Goal: Task Accomplishment & Management: Use online tool/utility

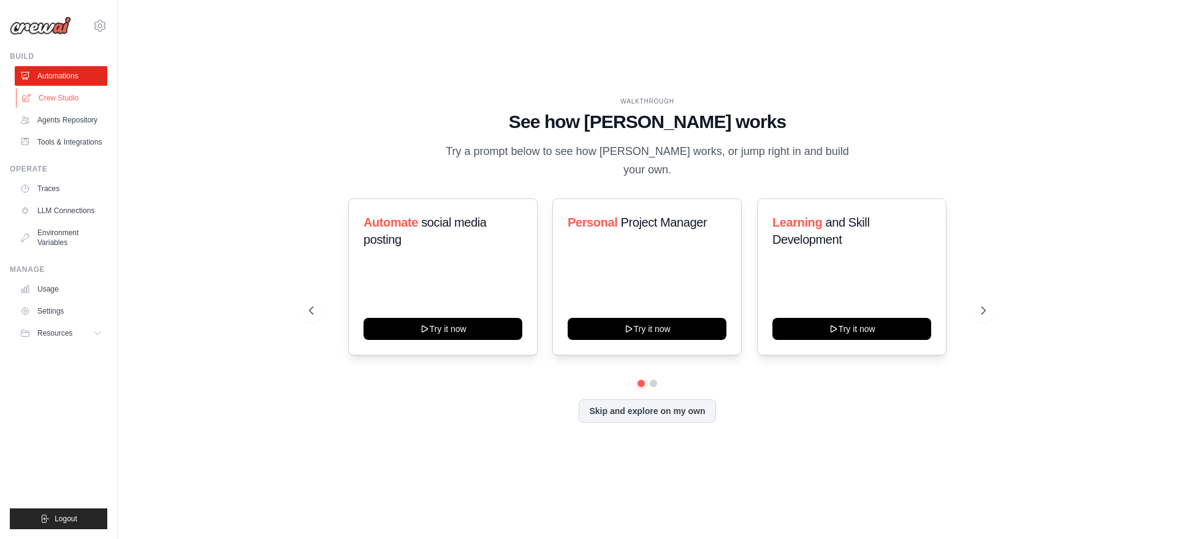
click at [44, 97] on link "Crew Studio" at bounding box center [62, 98] width 93 height 20
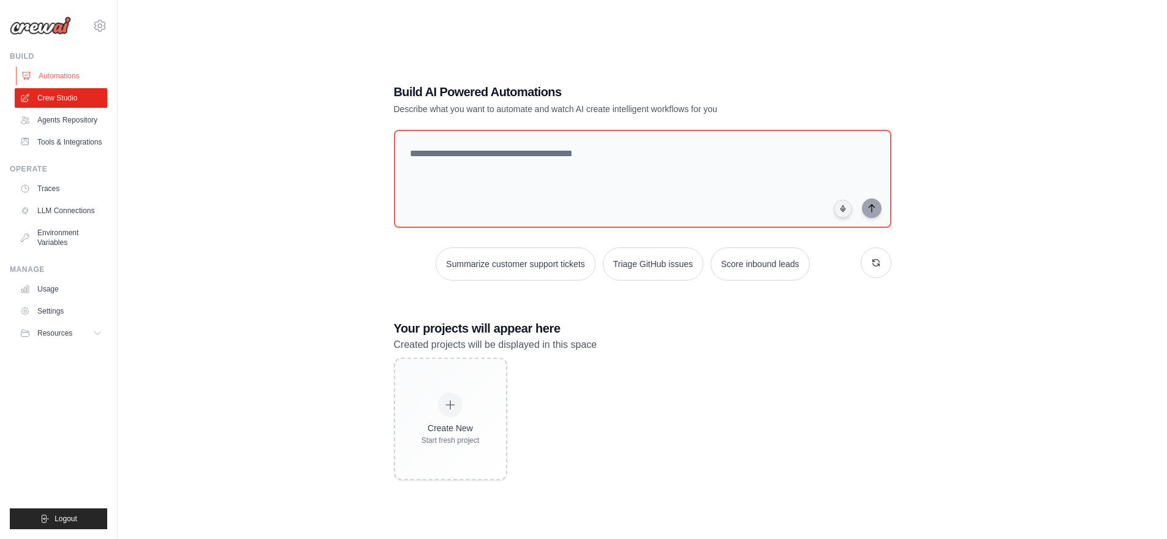
click at [68, 77] on link "Automations" at bounding box center [62, 76] width 93 height 20
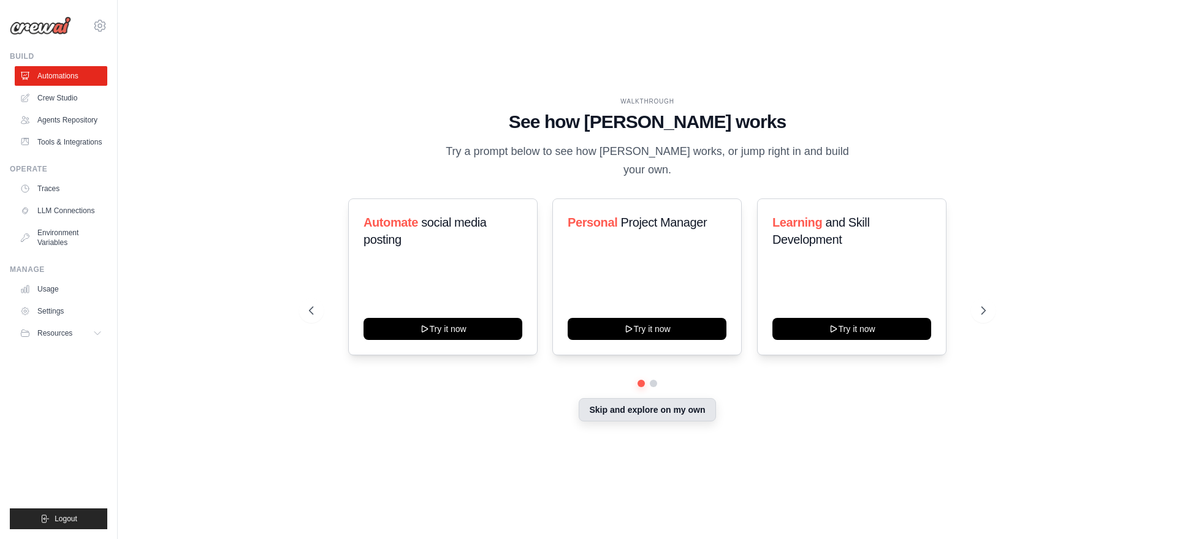
click at [677, 401] on button "Skip and explore on my own" at bounding box center [646, 409] width 137 height 23
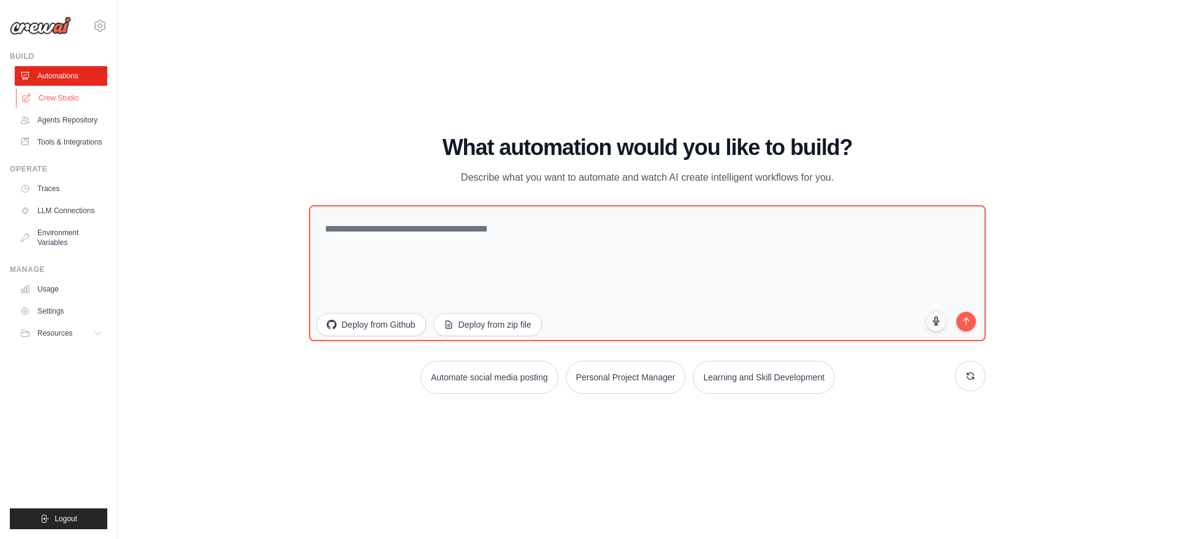
click at [70, 102] on link "Crew Studio" at bounding box center [62, 98] width 93 height 20
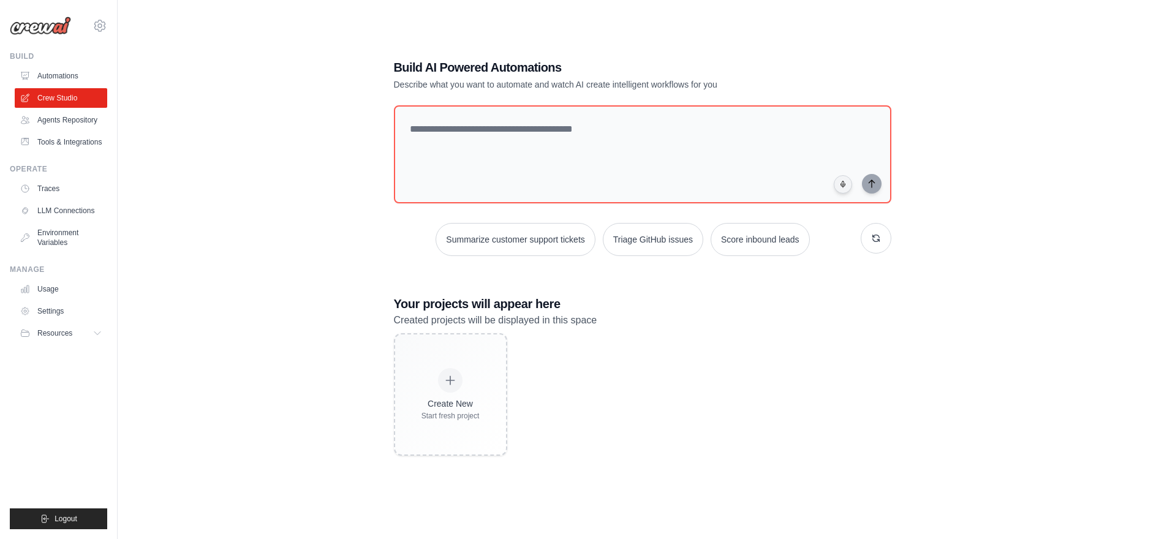
scroll to position [5, 0]
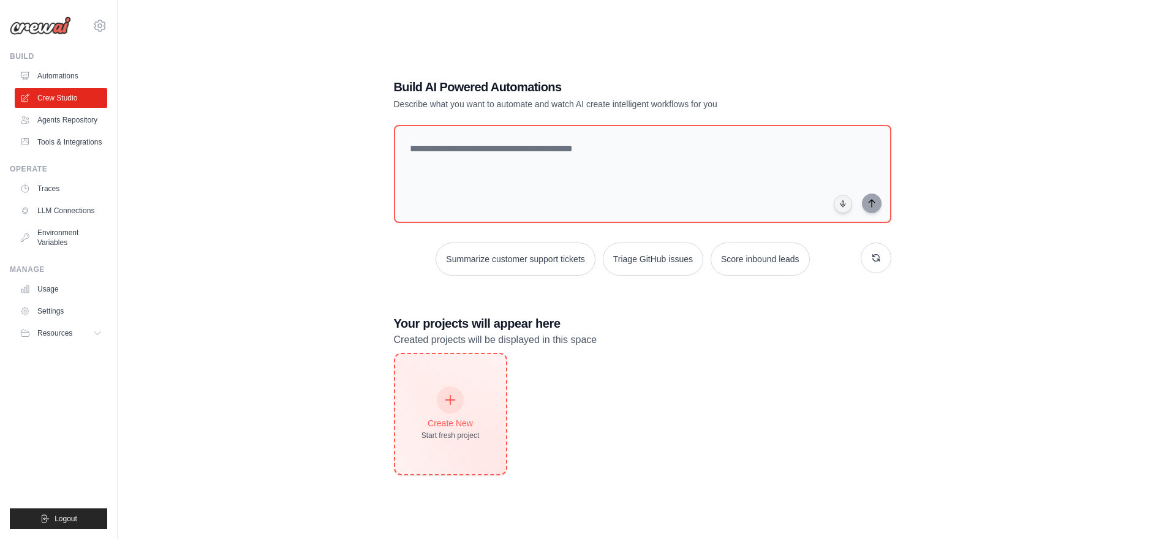
click at [431, 399] on div "Create New Start fresh project" at bounding box center [451, 414] width 58 height 53
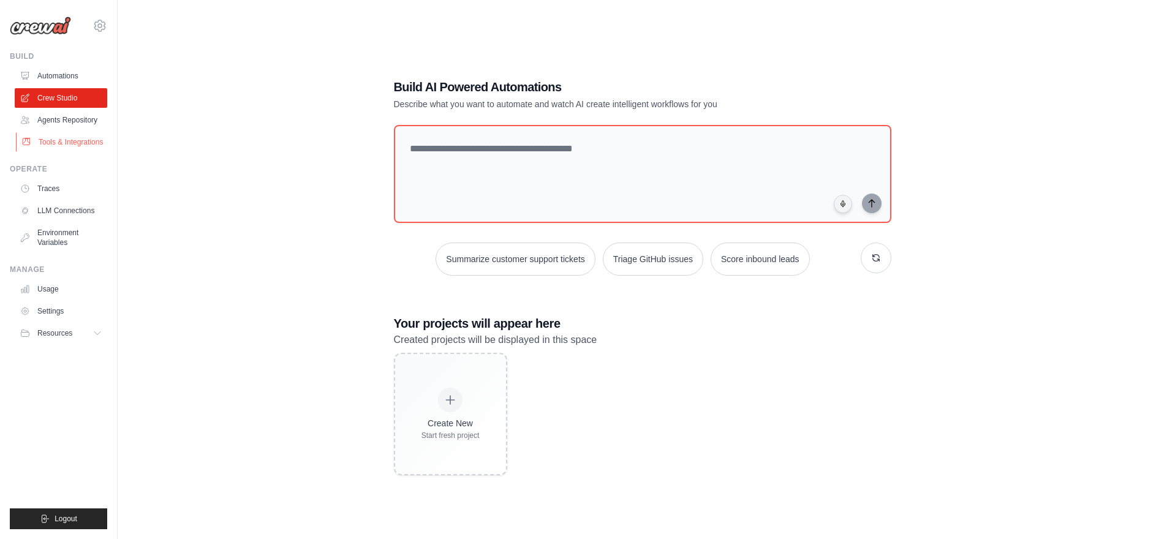
click at [86, 139] on link "Tools & Integrations" at bounding box center [62, 142] width 93 height 20
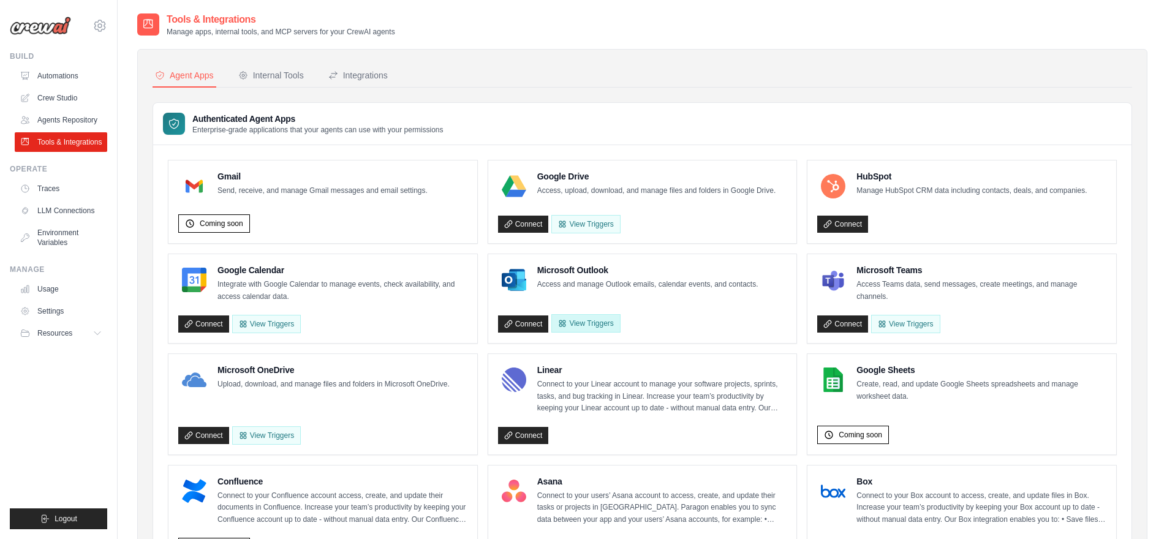
click at [588, 321] on button "View Triggers" at bounding box center [586, 323] width 69 height 18
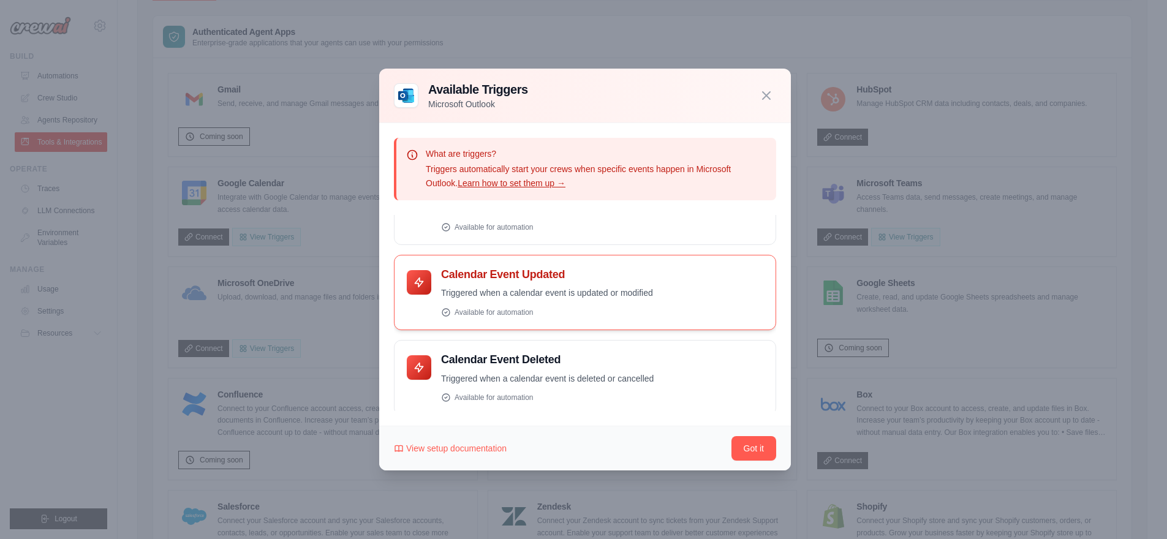
scroll to position [169, 0]
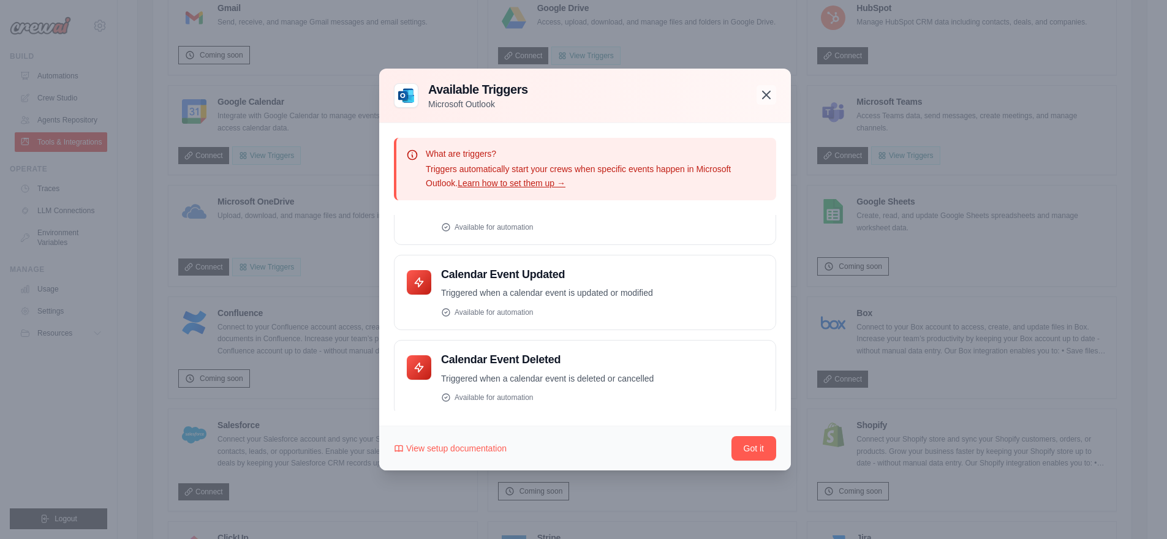
click at [768, 97] on icon "button" at bounding box center [766, 94] width 7 height 7
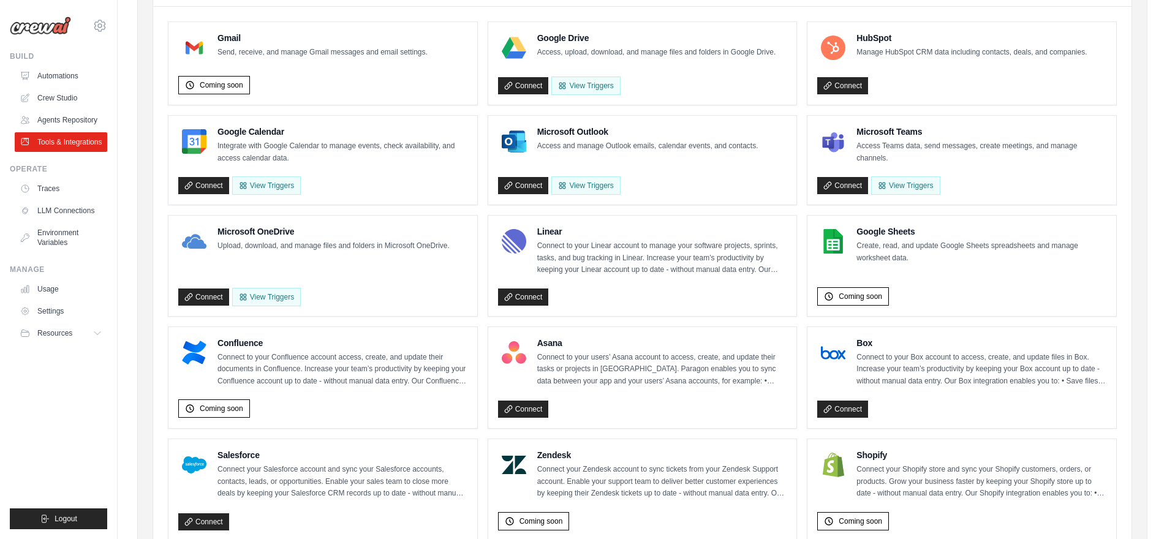
scroll to position [0, 0]
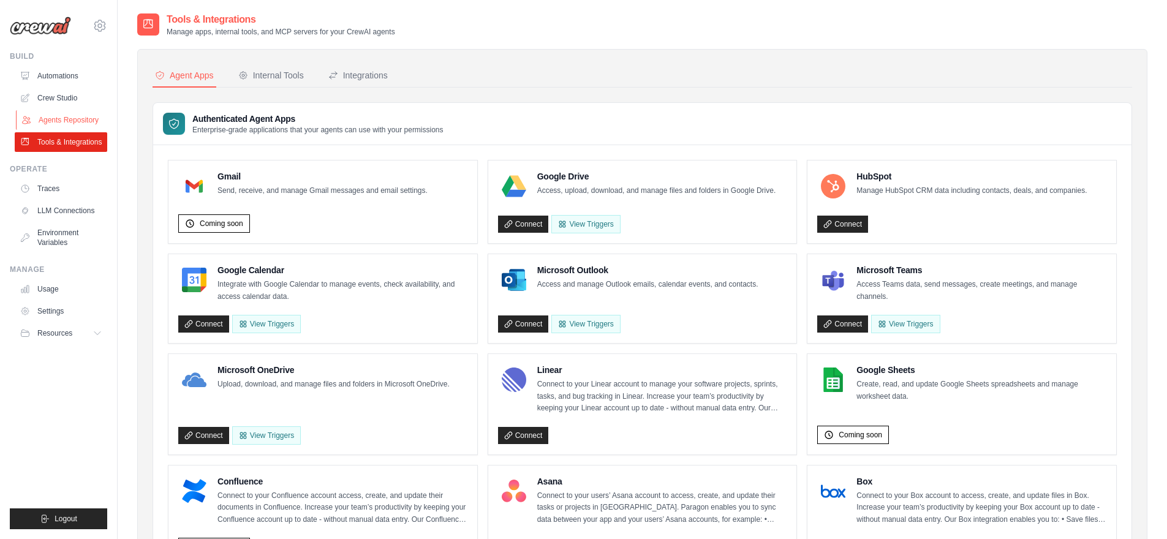
click at [75, 118] on link "Agents Repository" at bounding box center [62, 120] width 93 height 20
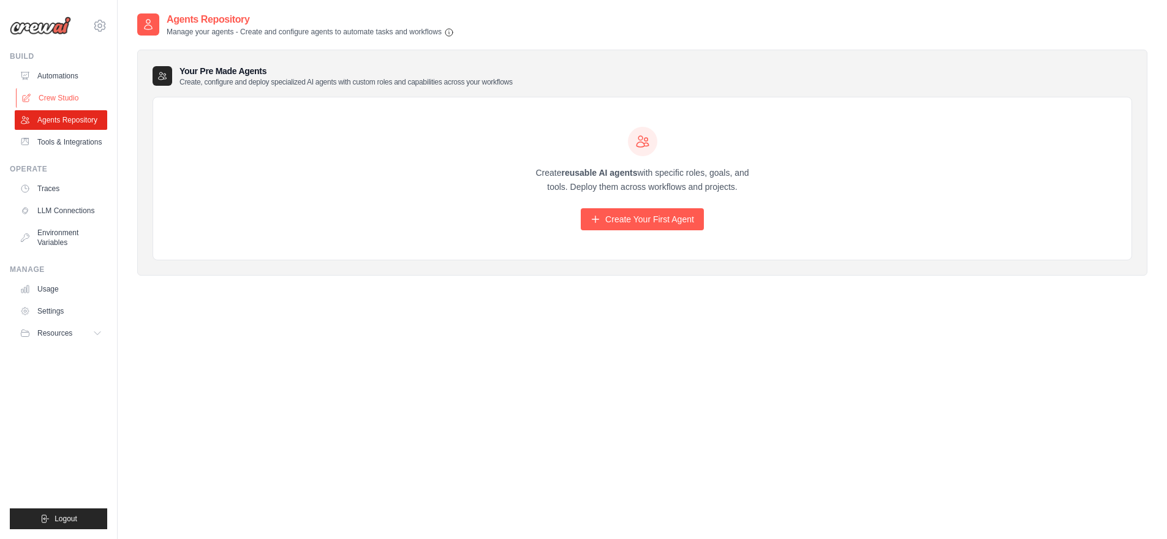
click at [66, 96] on link "Crew Studio" at bounding box center [62, 98] width 93 height 20
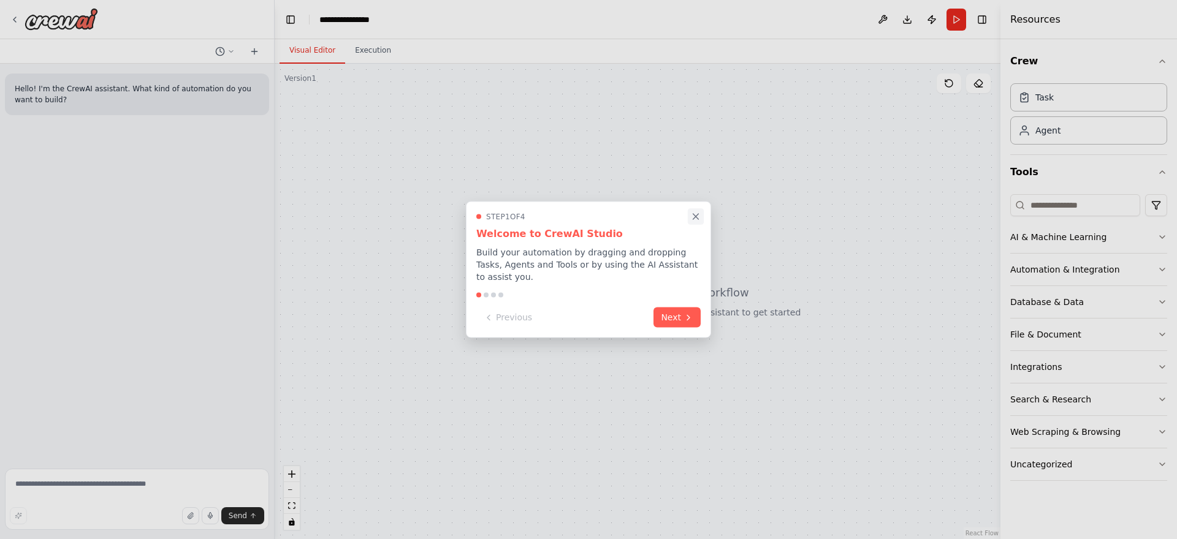
click at [697, 216] on icon "Close walkthrough" at bounding box center [695, 216] width 11 height 11
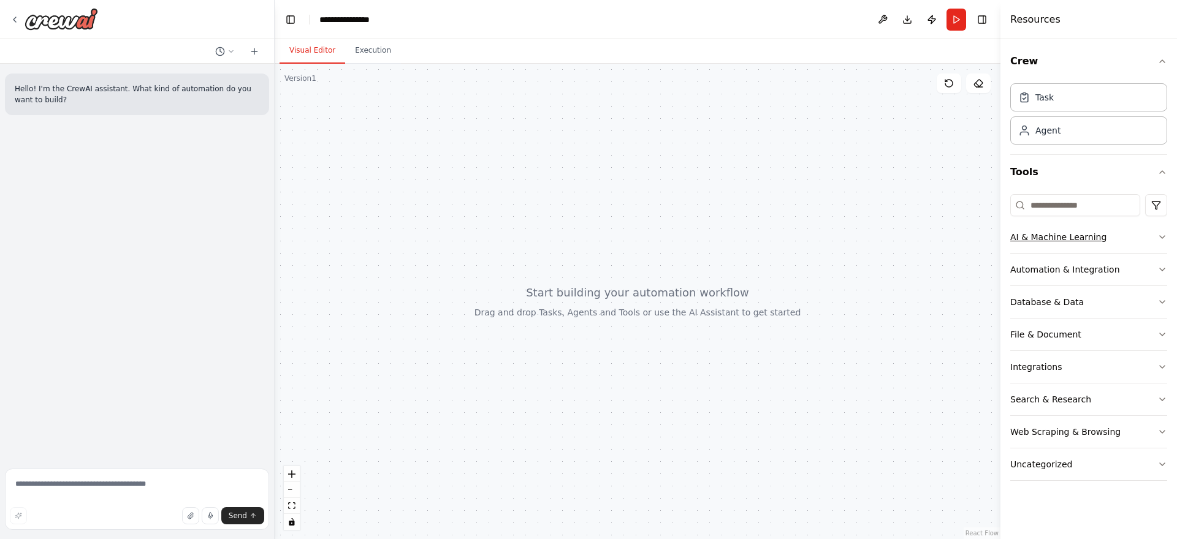
click at [1158, 237] on icon "button" at bounding box center [1162, 237] width 10 height 10
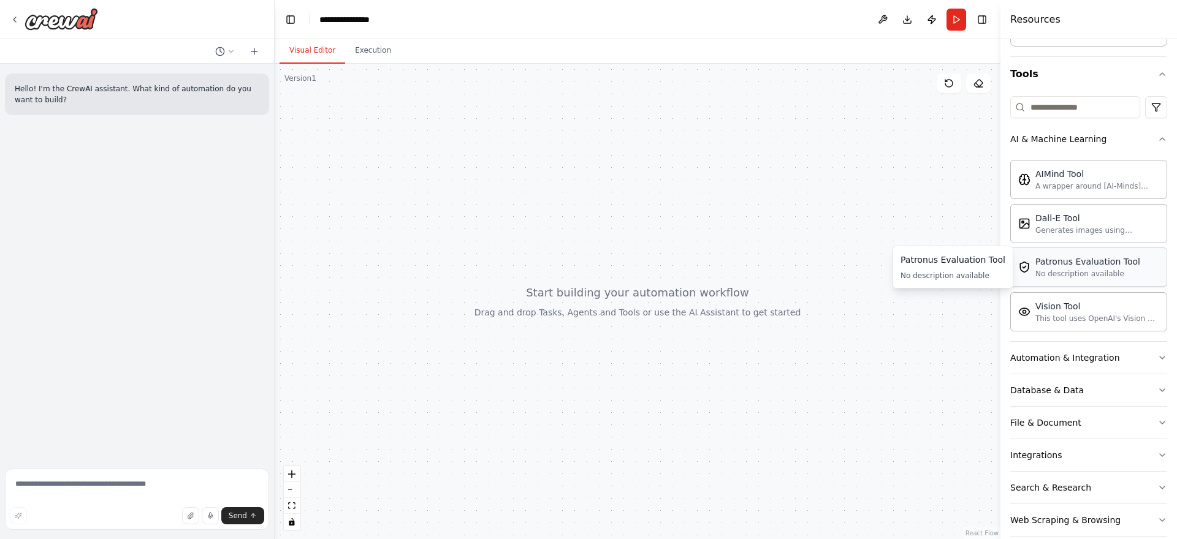
scroll to position [148, 0]
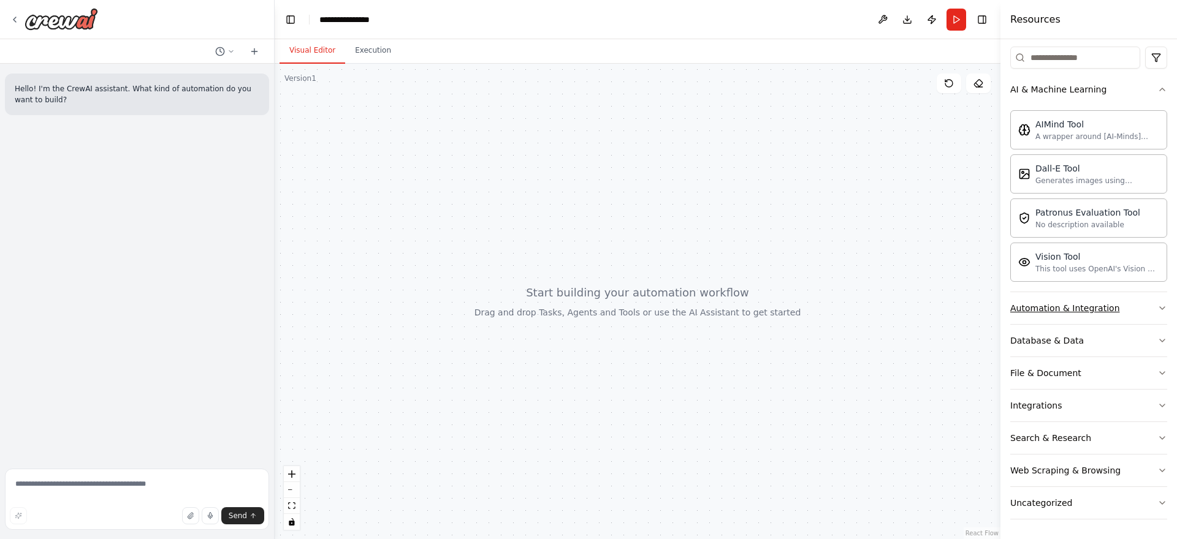
click at [1150, 303] on button "Automation & Integration" at bounding box center [1088, 308] width 157 height 32
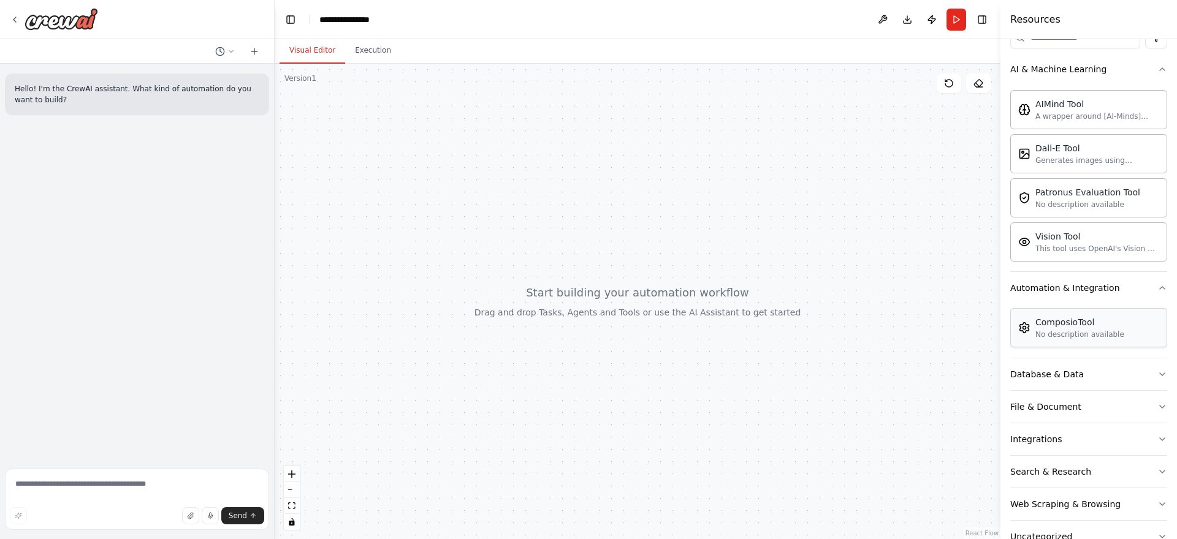
scroll to position [202, 0]
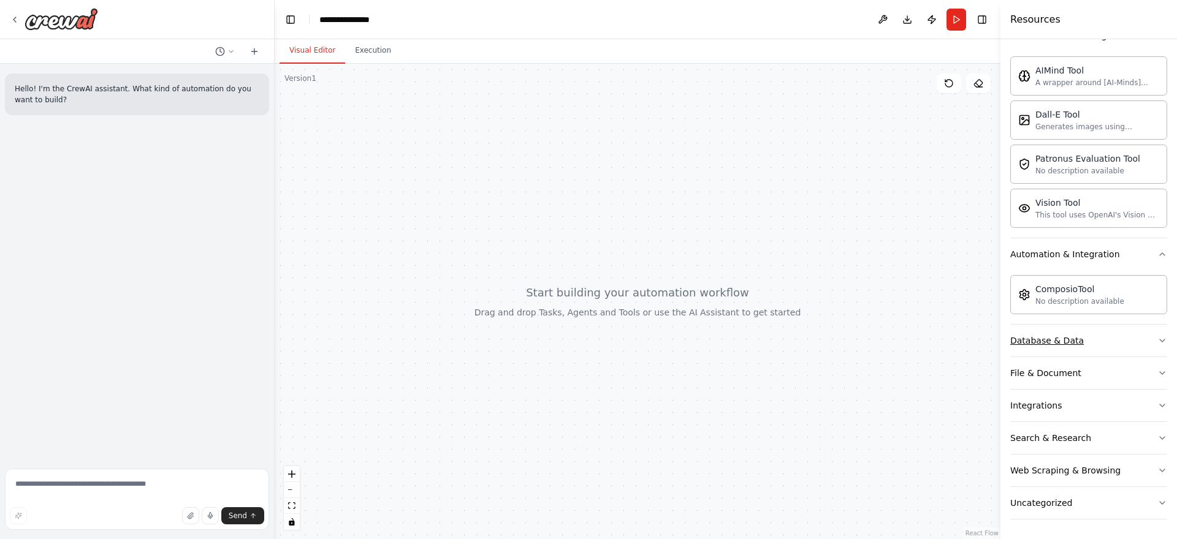
click at [1112, 341] on button "Database & Data" at bounding box center [1088, 341] width 157 height 32
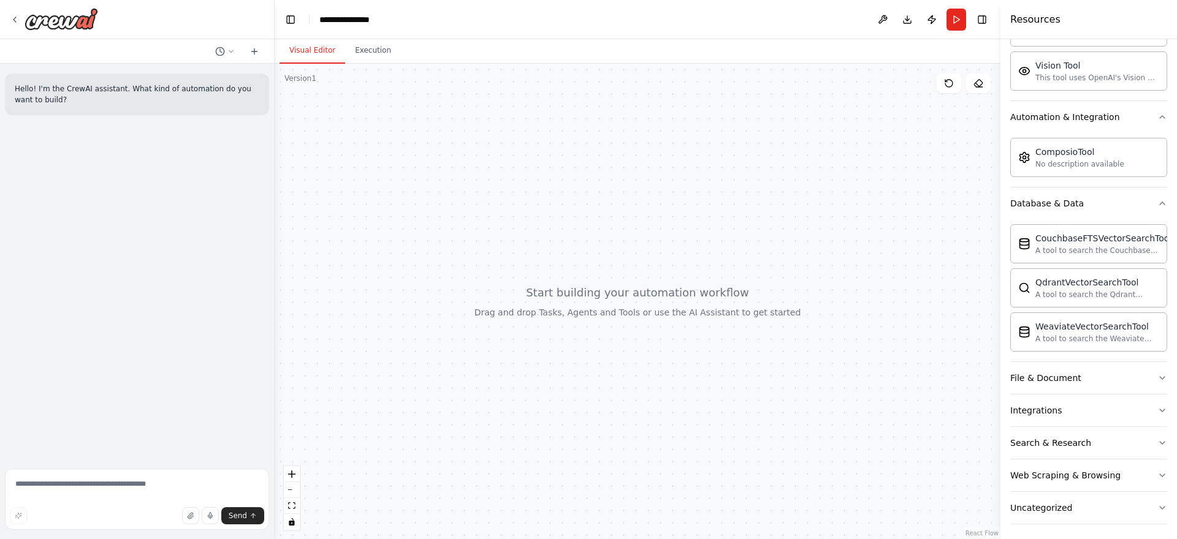
scroll to position [344, 0]
click at [1105, 373] on button "File & Document" at bounding box center [1088, 373] width 157 height 32
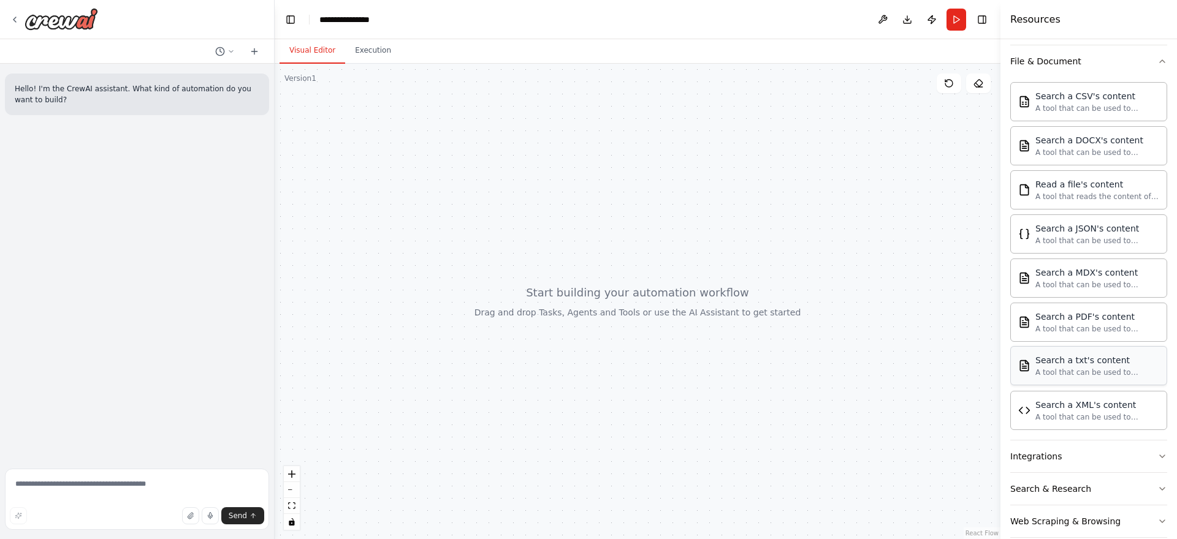
scroll to position [707, 0]
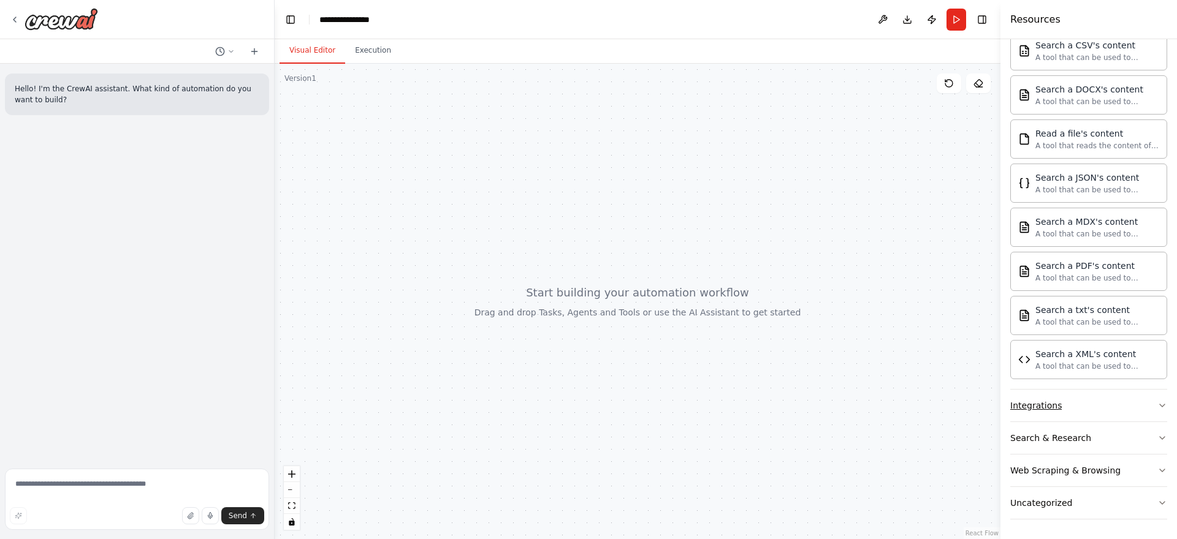
click at [1093, 410] on button "Integrations" at bounding box center [1088, 406] width 157 height 32
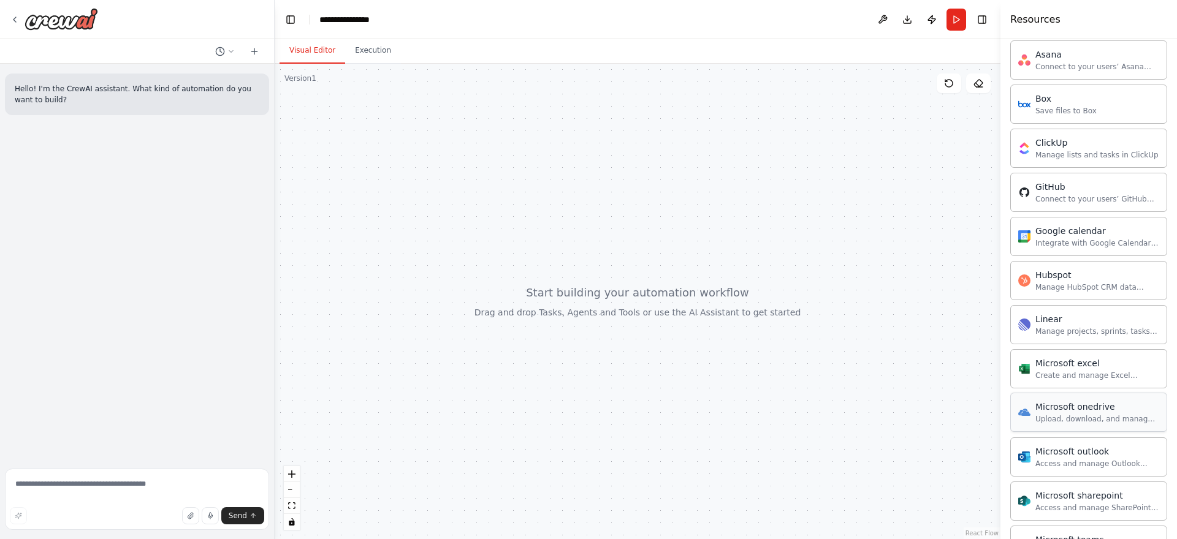
scroll to position [1270, 0]
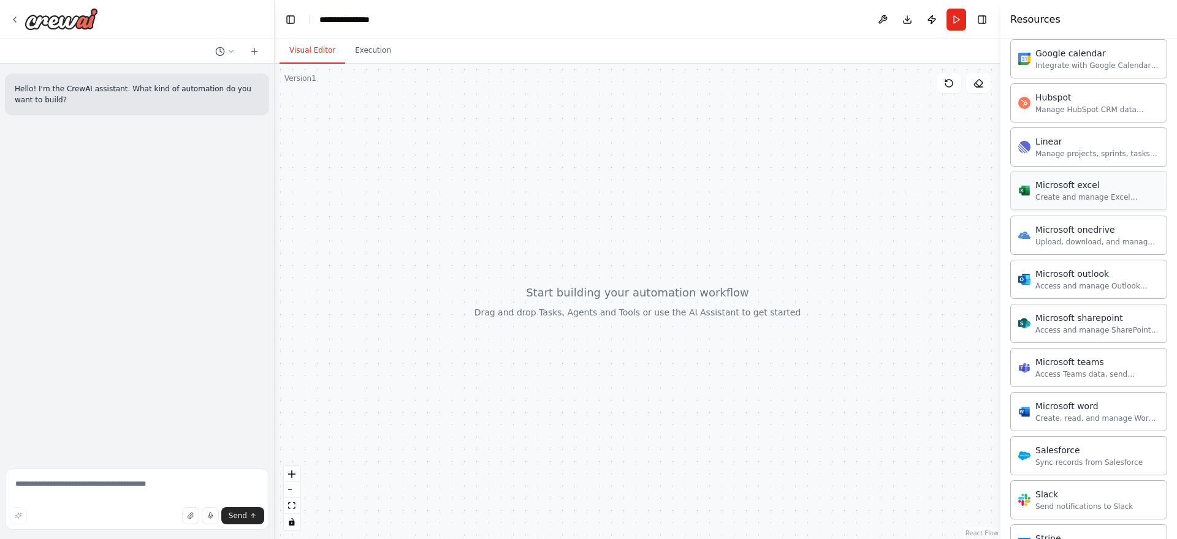
click at [1090, 197] on div "Create and manage Excel workbooks, worksheets, tables, and charts in OneDrive o…" at bounding box center [1097, 197] width 124 height 10
click at [1075, 195] on div "Create and manage Excel workbooks, worksheets, tables, and charts in OneDrive o…" at bounding box center [1097, 197] width 124 height 10
click at [1093, 233] on div "Microsoft onedrive" at bounding box center [1097, 229] width 124 height 12
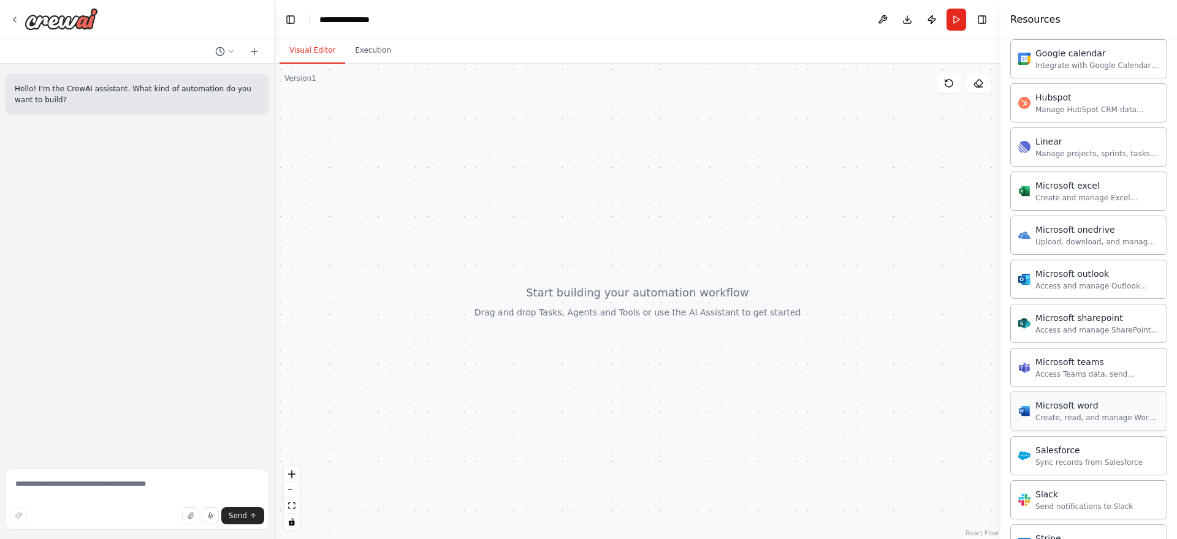
scroll to position [1422, 0]
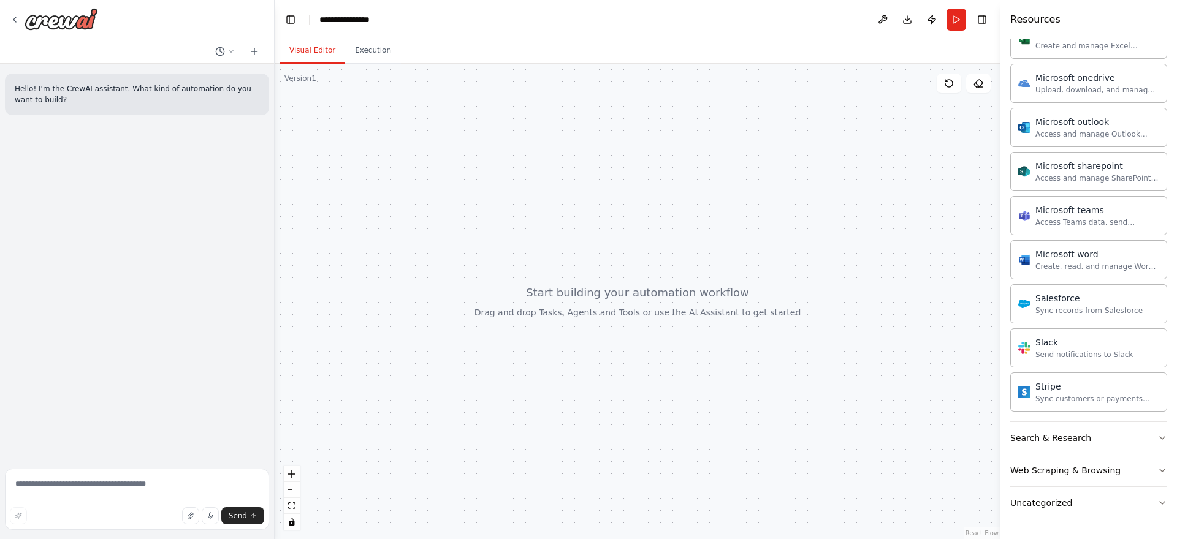
click at [1132, 439] on button "Search & Research" at bounding box center [1088, 438] width 157 height 32
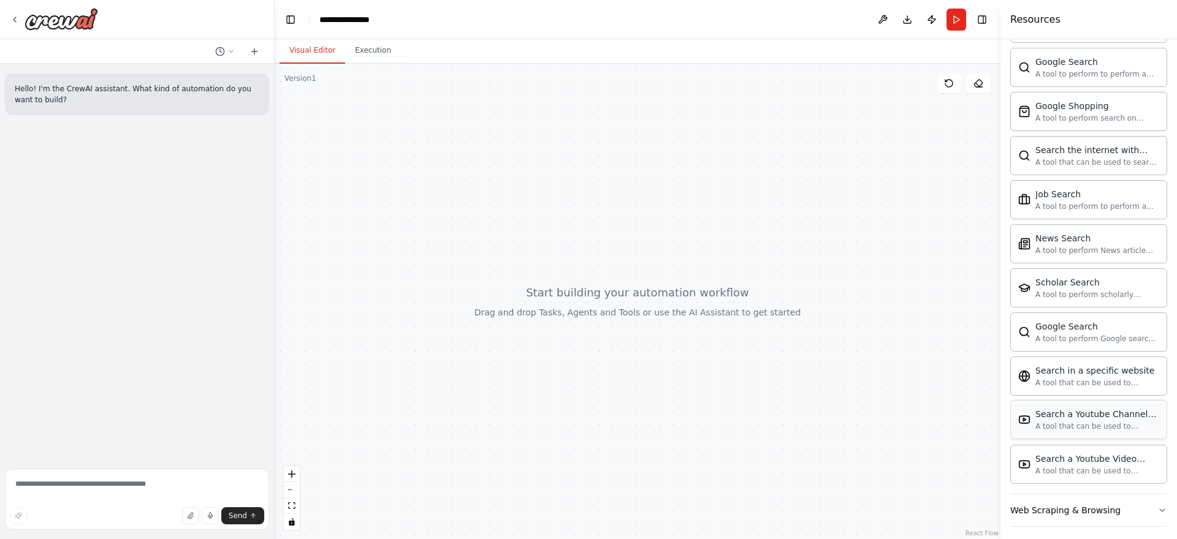
scroll to position [2050, 0]
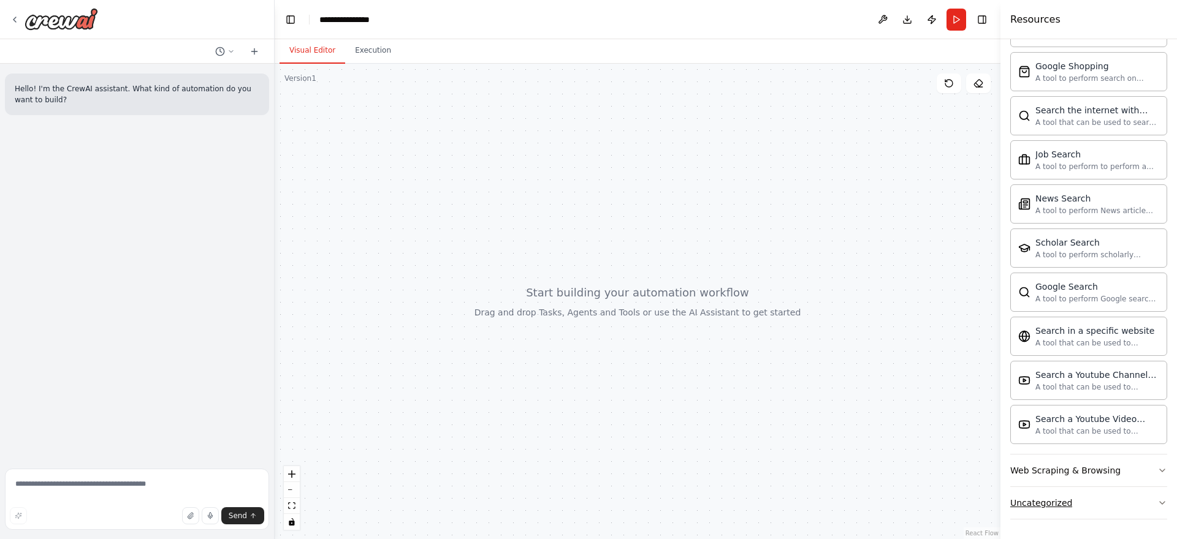
click at [1075, 502] on button "Uncategorized" at bounding box center [1088, 503] width 157 height 32
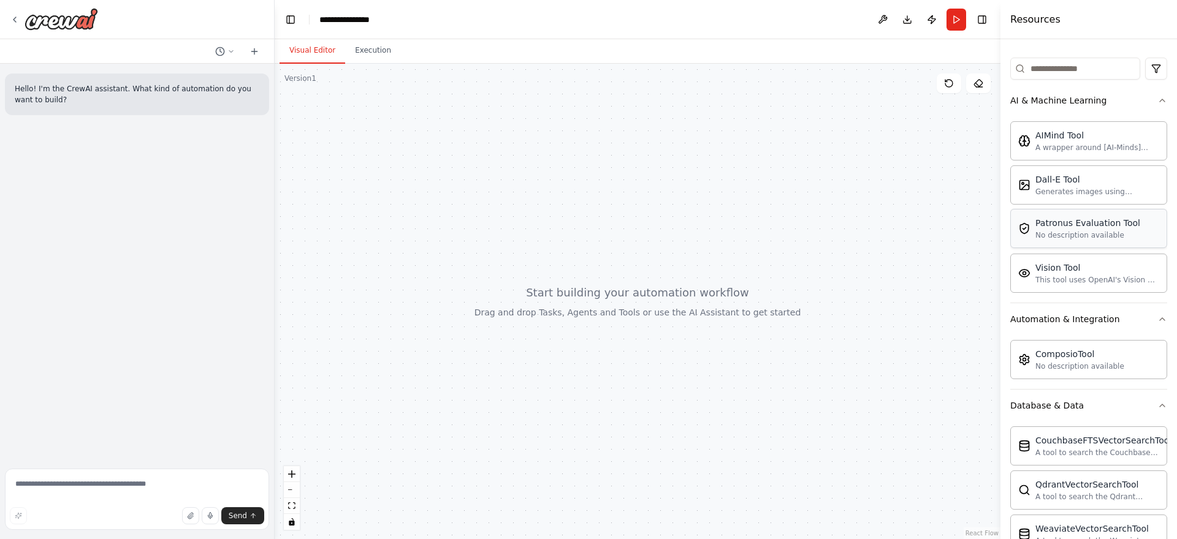
scroll to position [0, 0]
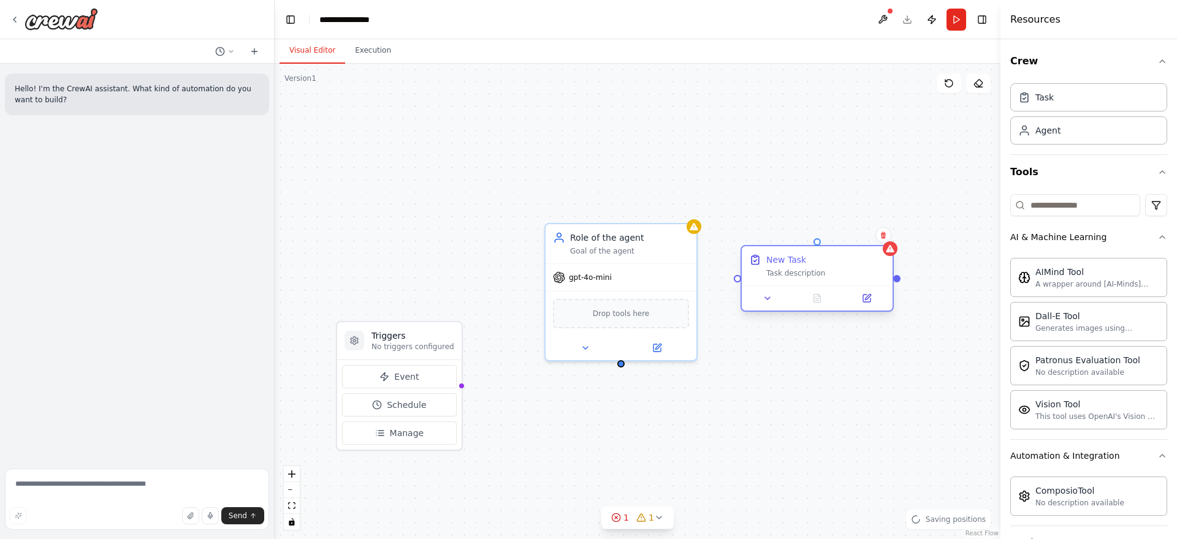
drag, startPoint x: 689, startPoint y: 165, endPoint x: 810, endPoint y: 279, distance: 166.9
click at [810, 279] on div "New Task Task description" at bounding box center [816, 265] width 151 height 39
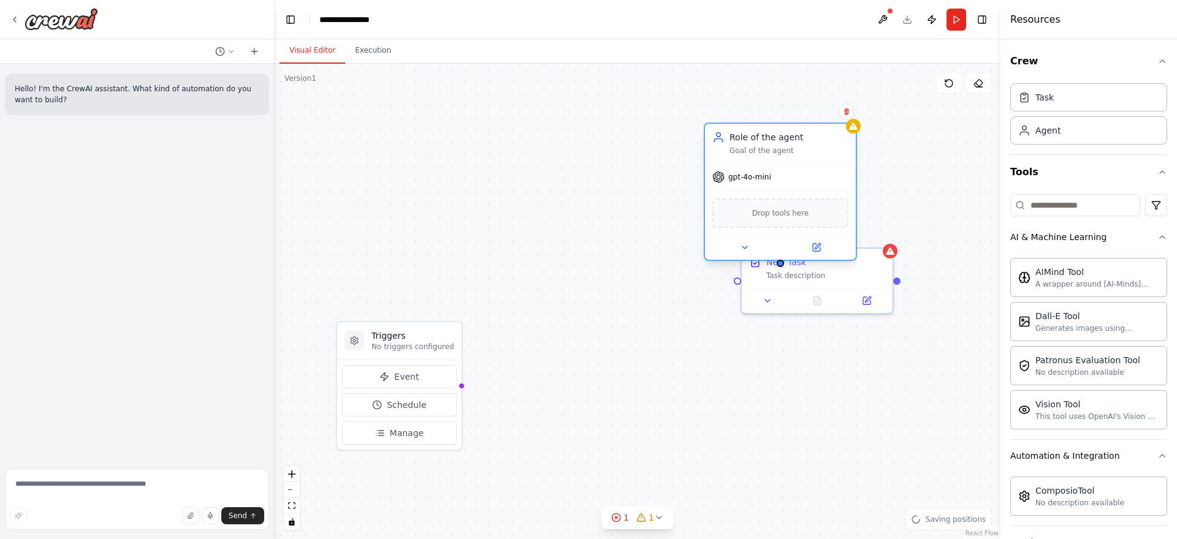
drag, startPoint x: 637, startPoint y: 233, endPoint x: 863, endPoint y: 75, distance: 276.8
click at [848, 131] on div "Role of the agent" at bounding box center [788, 137] width 119 height 12
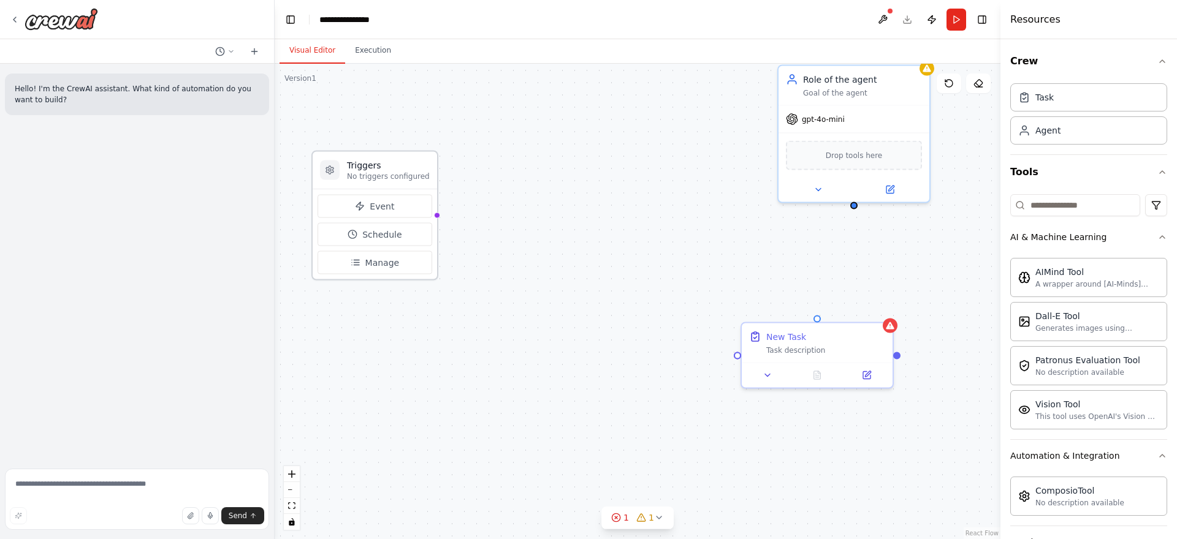
drag, startPoint x: 400, startPoint y: 414, endPoint x: 364, endPoint y: 165, distance: 251.3
click at [364, 165] on h3 "Triggers" at bounding box center [388, 165] width 83 height 12
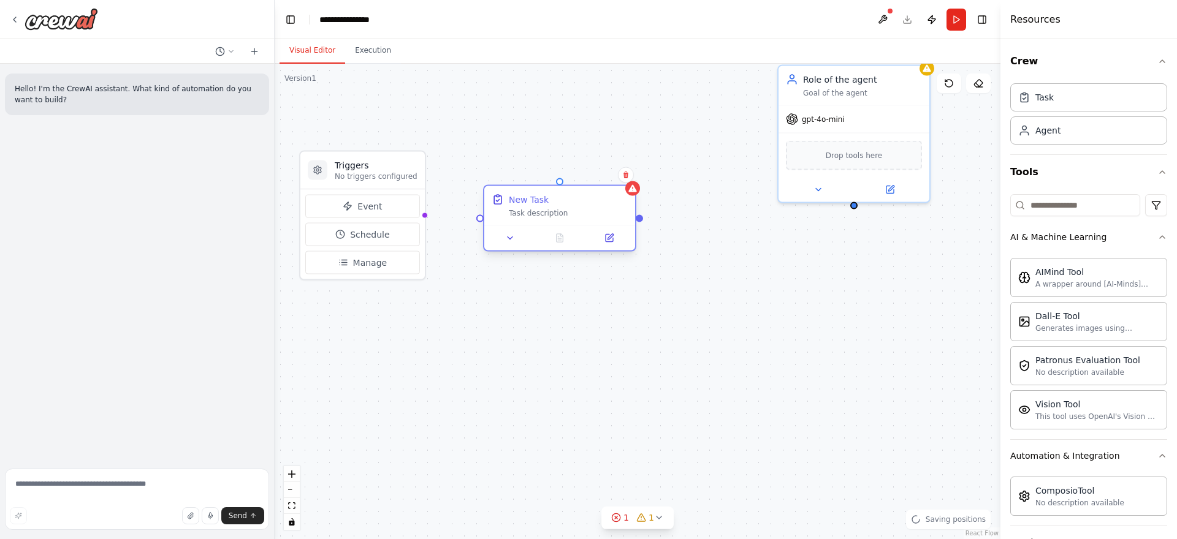
drag, startPoint x: 814, startPoint y: 342, endPoint x: 562, endPoint y: 202, distance: 288.6
click at [562, 202] on div "New Task Task description" at bounding box center [568, 206] width 119 height 25
drag, startPoint x: 422, startPoint y: 214, endPoint x: 486, endPoint y: 224, distance: 64.4
click at [486, 224] on div "Triggers No triggers configured Event Schedule Manage Role of the agent Goal of…" at bounding box center [638, 376] width 726 height 476
click at [352, 202] on button "Event" at bounding box center [362, 206] width 115 height 23
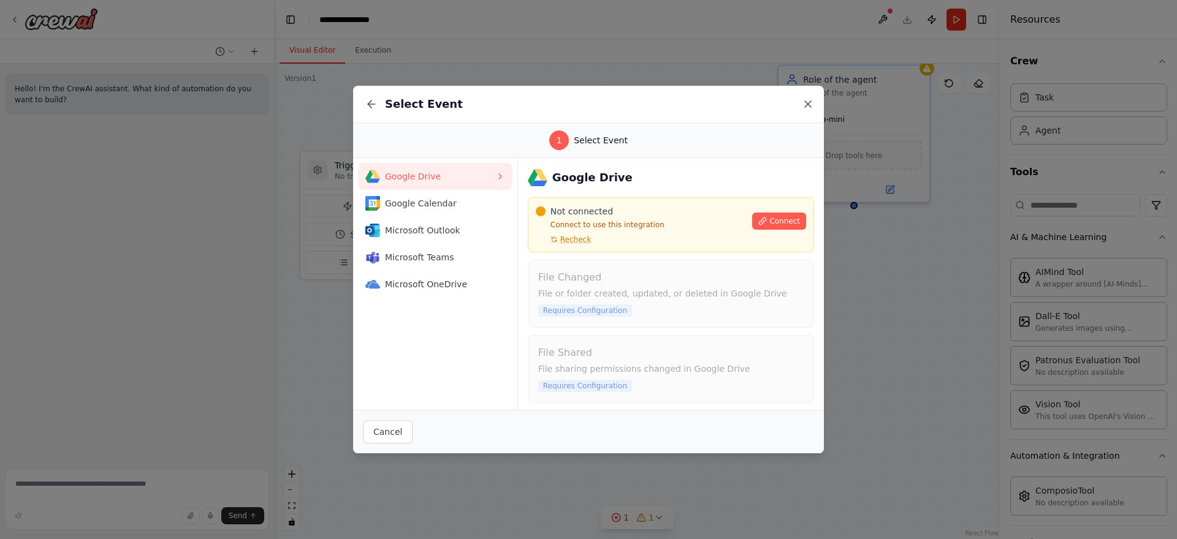
click at [811, 104] on icon at bounding box center [808, 104] width 12 height 12
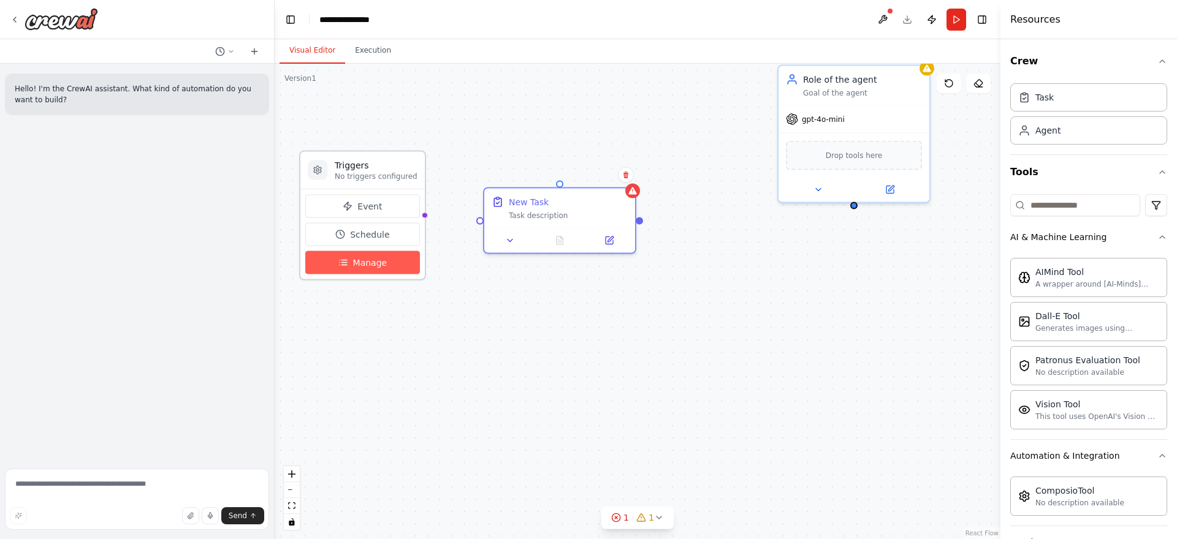
click at [363, 265] on span "Manage" at bounding box center [370, 263] width 34 height 12
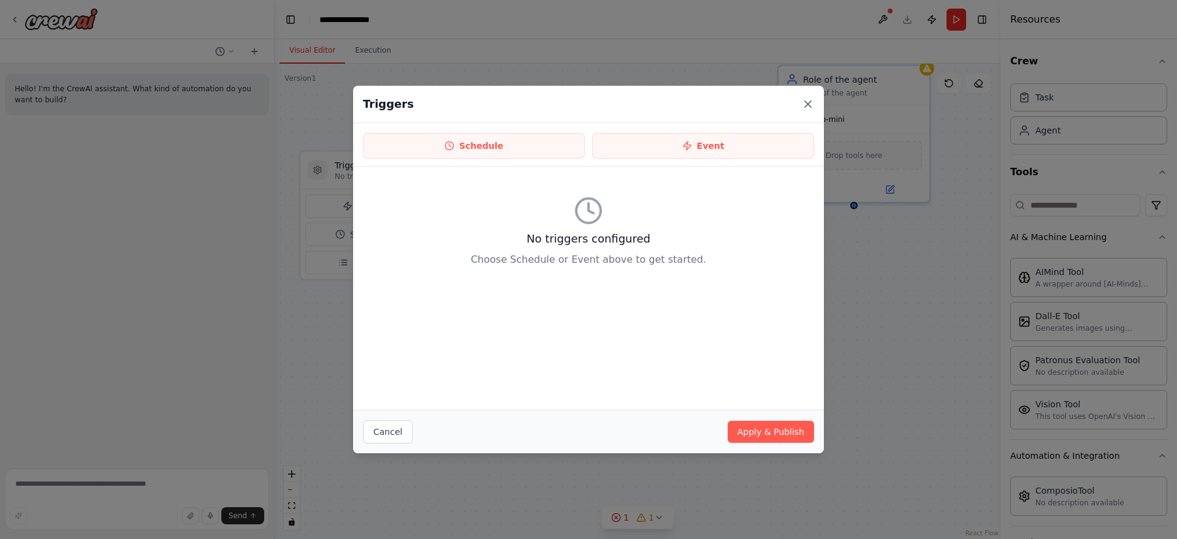
click at [806, 105] on icon at bounding box center [808, 104] width 6 height 6
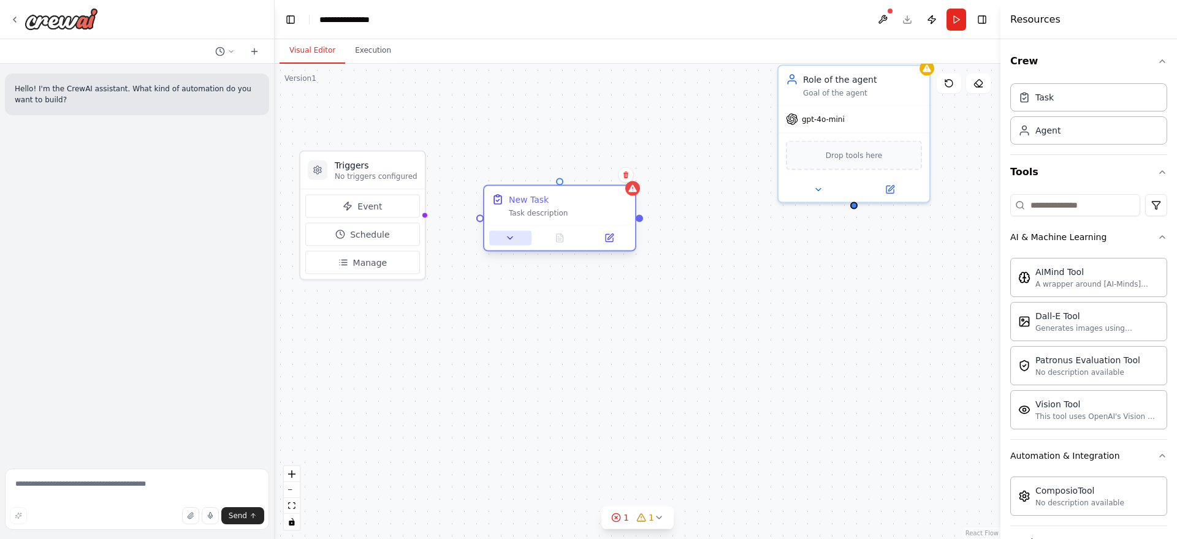
click at [506, 235] on icon at bounding box center [510, 238] width 10 height 10
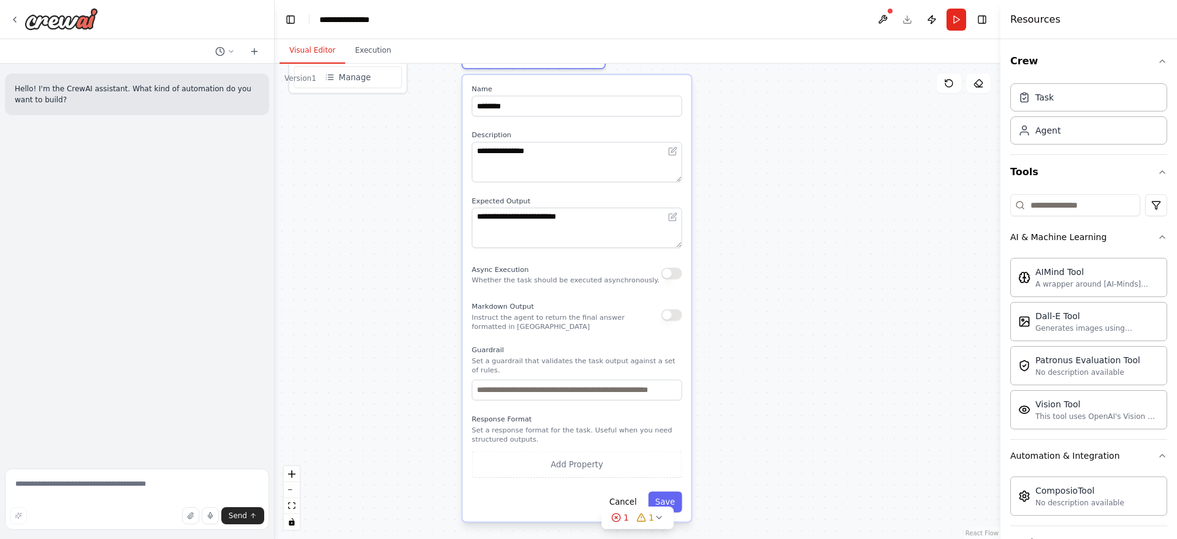
drag, startPoint x: 740, startPoint y: 388, endPoint x: 723, endPoint y: 252, distance: 137.1
click at [723, 252] on div "**********" at bounding box center [638, 302] width 726 height 476
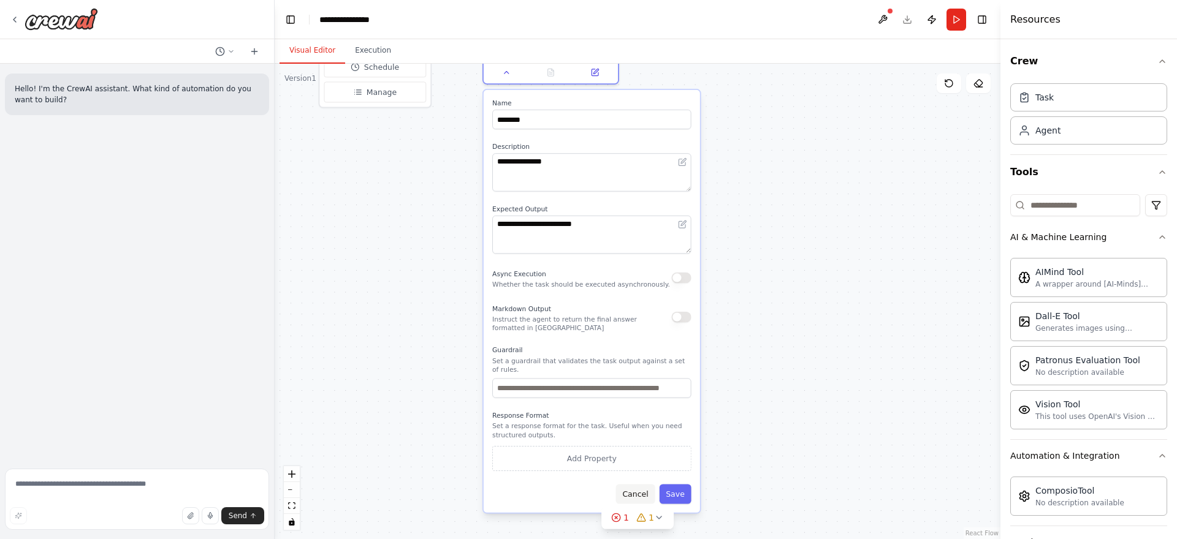
click at [635, 498] on button "Cancel" at bounding box center [635, 494] width 39 height 20
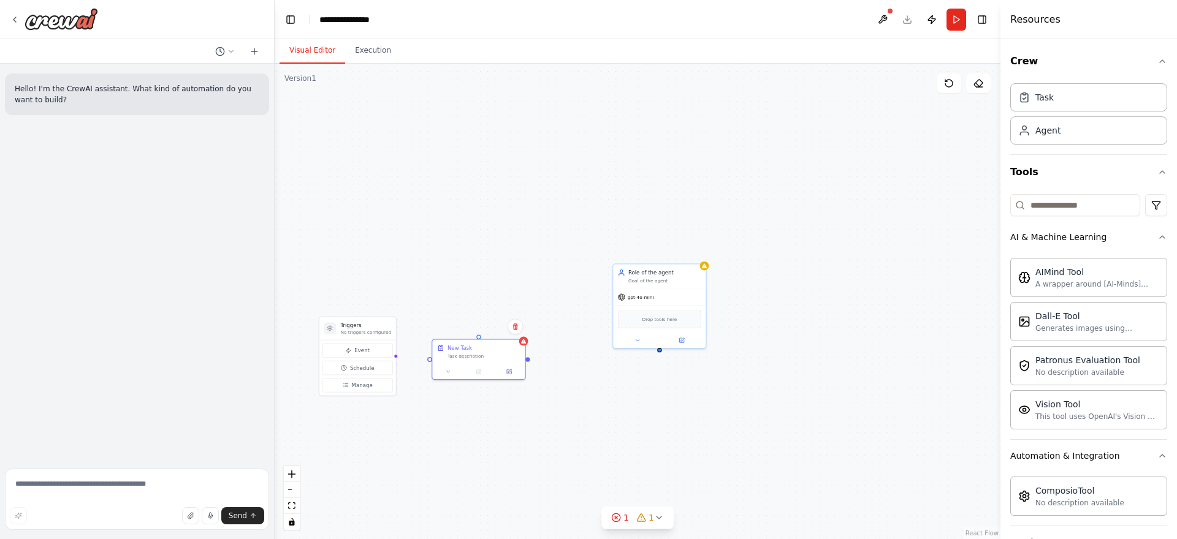
drag, startPoint x: 714, startPoint y: 257, endPoint x: 610, endPoint y: 453, distance: 221.8
click at [611, 454] on div "Triggers No triggers configured Event Schedule Manage Role of the agent Goal of…" at bounding box center [638, 302] width 726 height 476
click at [637, 283] on div "Goal of the agent" at bounding box center [664, 281] width 73 height 6
click at [647, 296] on span "gpt-4o-mini" at bounding box center [640, 297] width 26 height 6
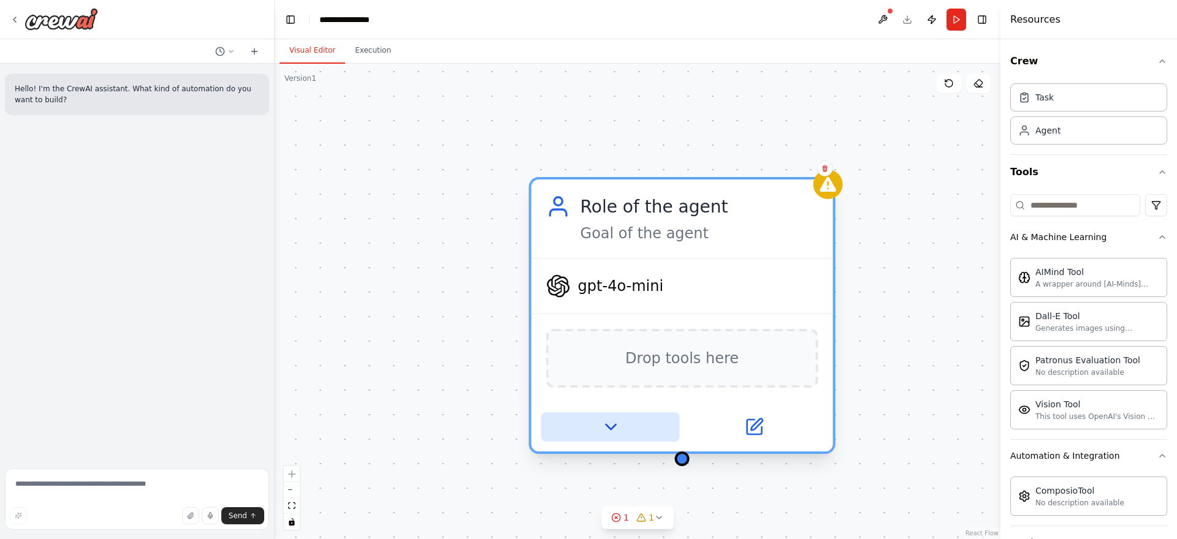
click at [608, 421] on icon at bounding box center [611, 427] width 20 height 20
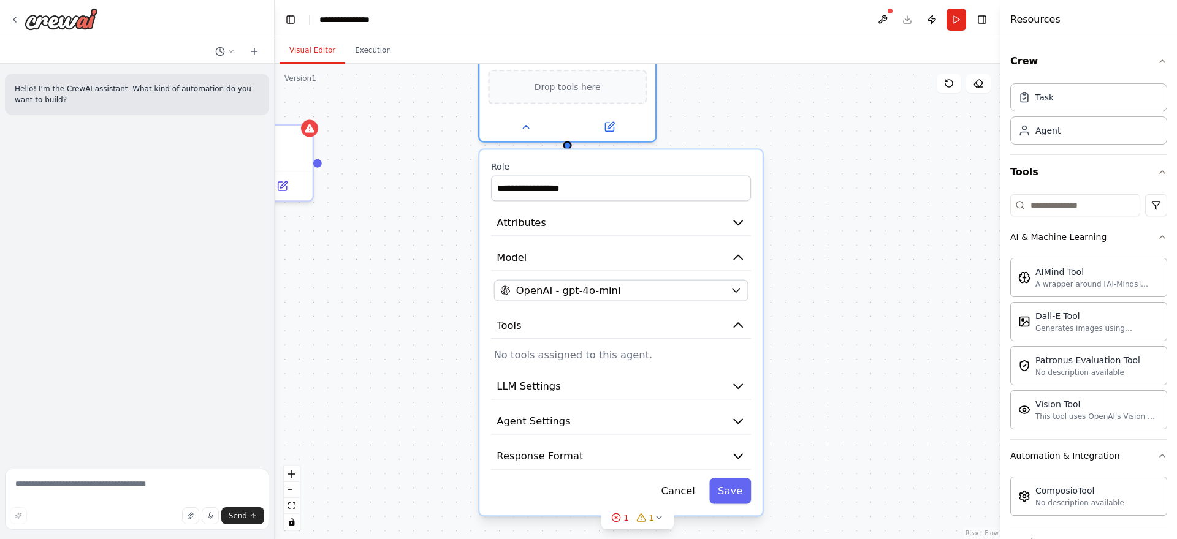
drag, startPoint x: 767, startPoint y: 419, endPoint x: 683, endPoint y: 119, distance: 311.2
click at [683, 119] on div "**********" at bounding box center [638, 302] width 726 height 476
click at [738, 222] on icon "button" at bounding box center [738, 223] width 9 height 4
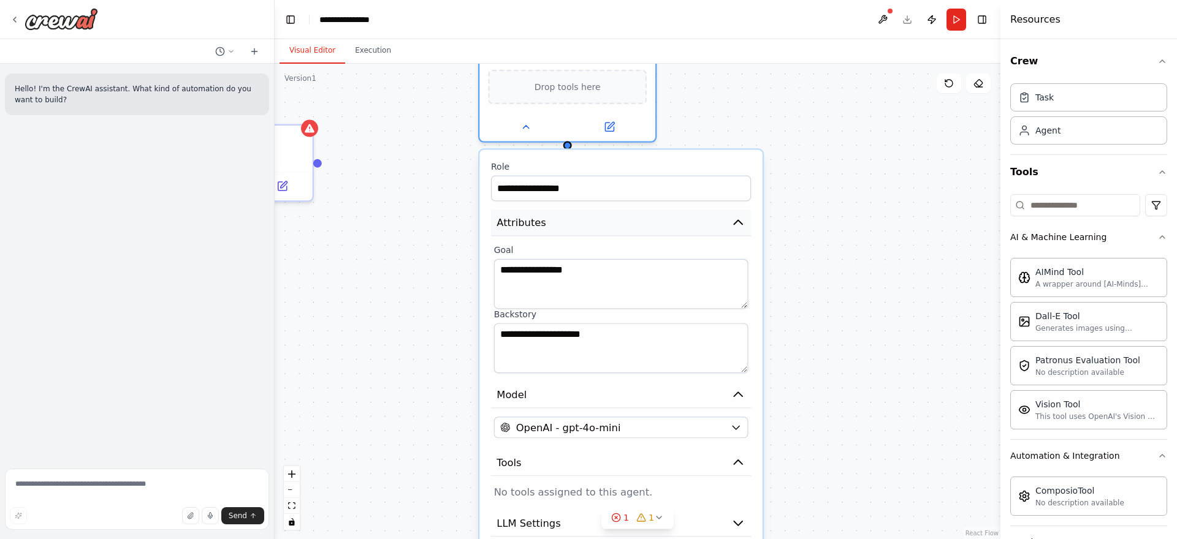
click at [738, 222] on icon "button" at bounding box center [738, 222] width 9 height 4
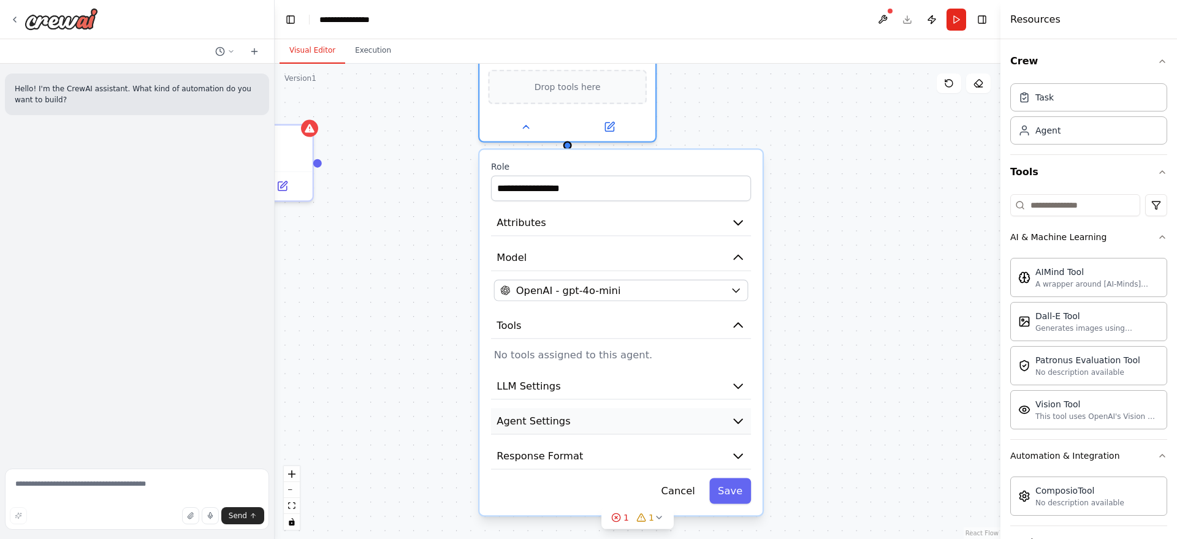
click at [737, 418] on icon "button" at bounding box center [738, 421] width 14 height 14
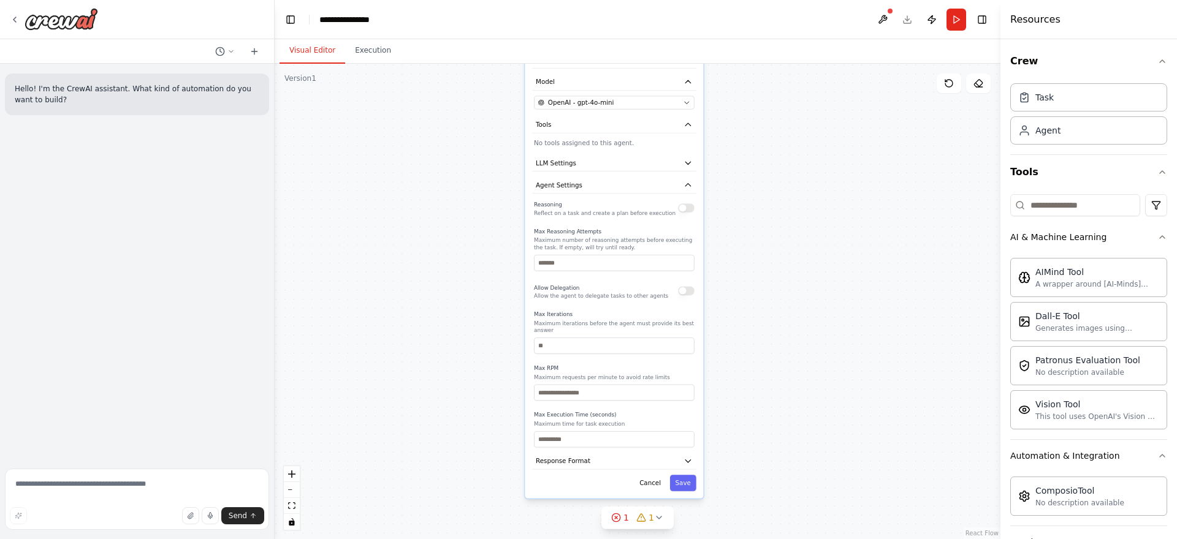
drag, startPoint x: 818, startPoint y: 469, endPoint x: 766, endPoint y: 235, distance: 239.8
click at [766, 235] on div "**********" at bounding box center [638, 302] width 726 height 476
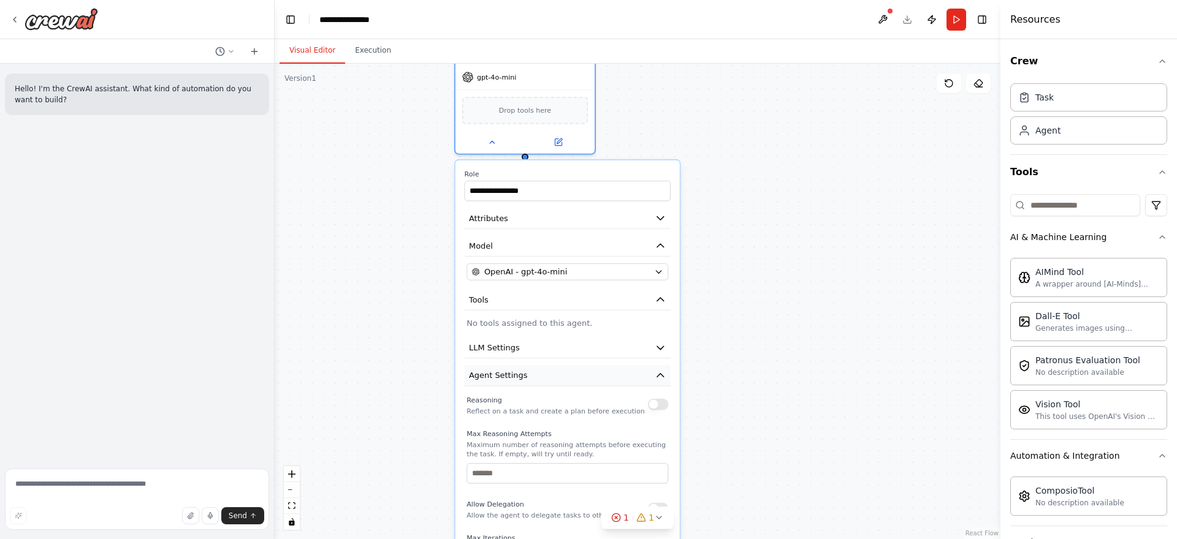
drag, startPoint x: 612, startPoint y: 118, endPoint x: 582, endPoint y: 423, distance: 307.3
click at [582, 386] on button "Agent Settings" at bounding box center [568, 375] width 206 height 21
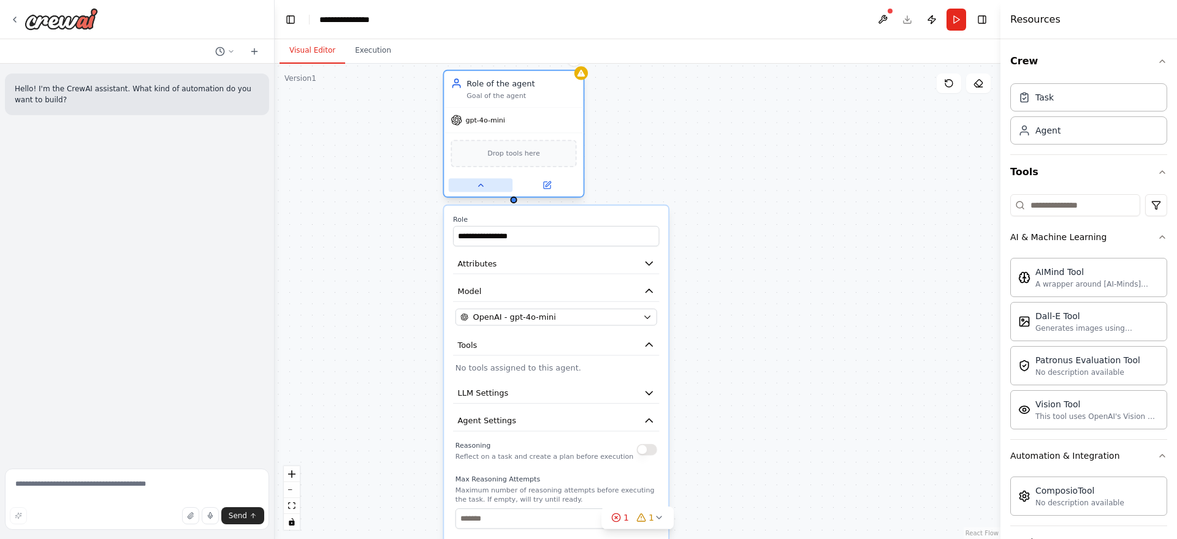
click at [481, 187] on icon at bounding box center [480, 185] width 9 height 9
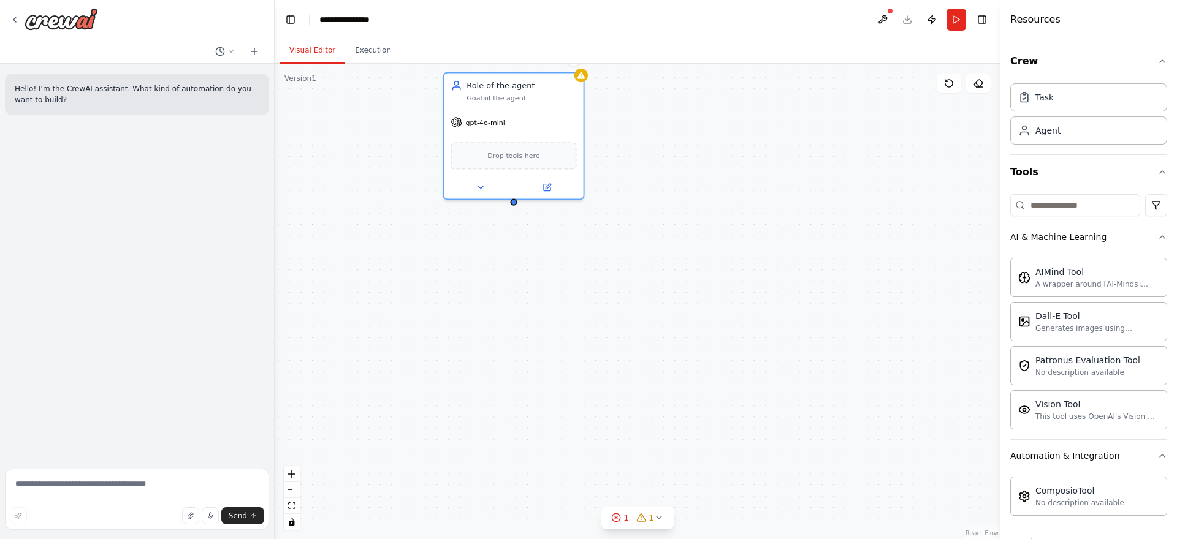
click at [727, 290] on div "Triggers No triggers configured Event Schedule Manage Role of the agent Goal of…" at bounding box center [638, 302] width 726 height 476
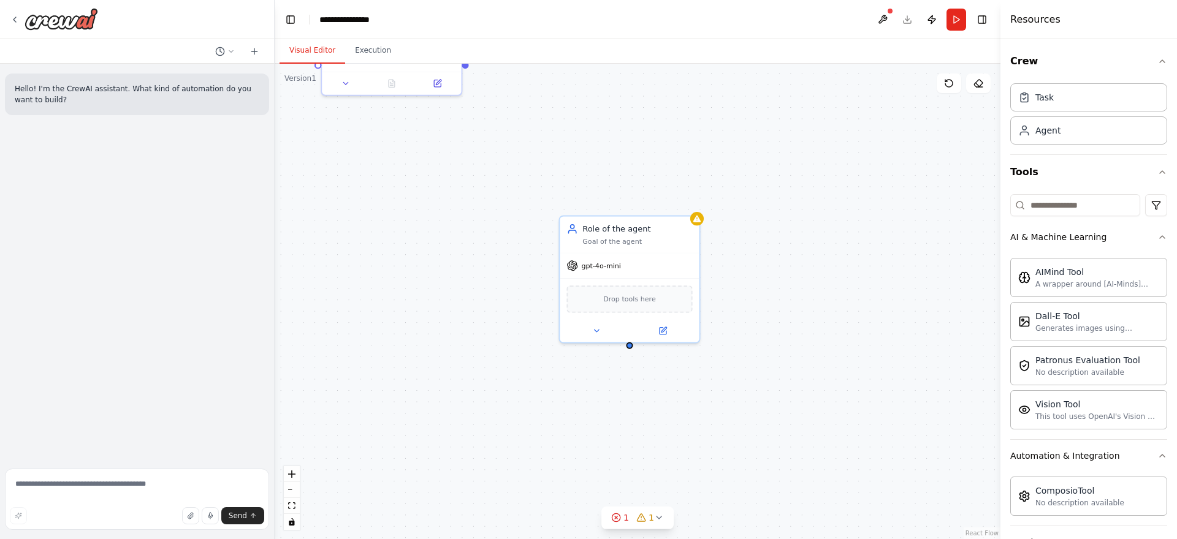
drag, startPoint x: 679, startPoint y: 195, endPoint x: 803, endPoint y: 344, distance: 194.0
click at [803, 344] on div "Triggers No triggers configured Event Schedule Manage Role of the agent Goal of…" at bounding box center [638, 302] width 726 height 476
drag, startPoint x: 666, startPoint y: 303, endPoint x: 654, endPoint y: 156, distance: 147.6
click at [654, 156] on div "Drop tools here" at bounding box center [668, 167] width 100 height 29
drag, startPoint x: 670, startPoint y: 169, endPoint x: 811, endPoint y: 254, distance: 164.7
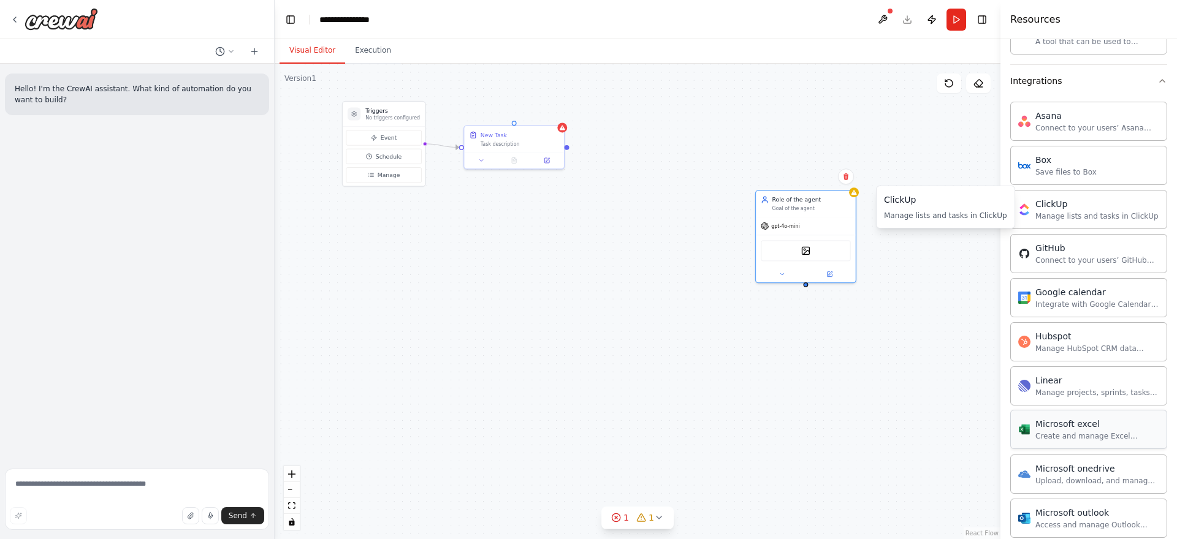
scroll to position [1180, 0]
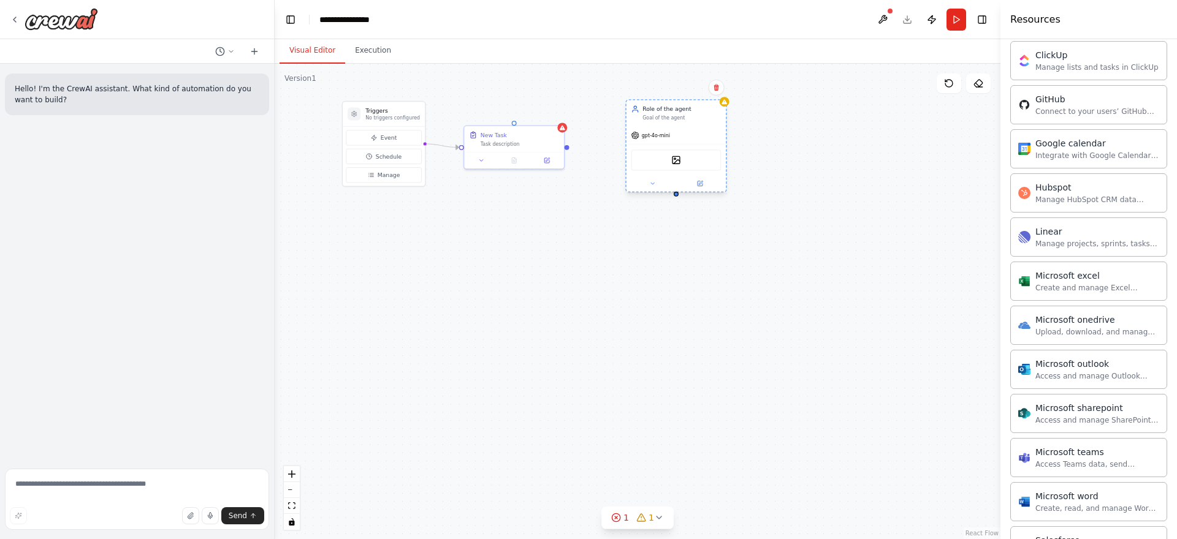
drag, startPoint x: 795, startPoint y: 209, endPoint x: 663, endPoint y: 122, distance: 157.9
click at [663, 122] on div "Role of the agent Goal of the agent" at bounding box center [676, 113] width 100 height 26
click at [684, 160] on div "DallETool" at bounding box center [676, 160] width 90 height 21
click at [650, 186] on icon at bounding box center [652, 183] width 7 height 7
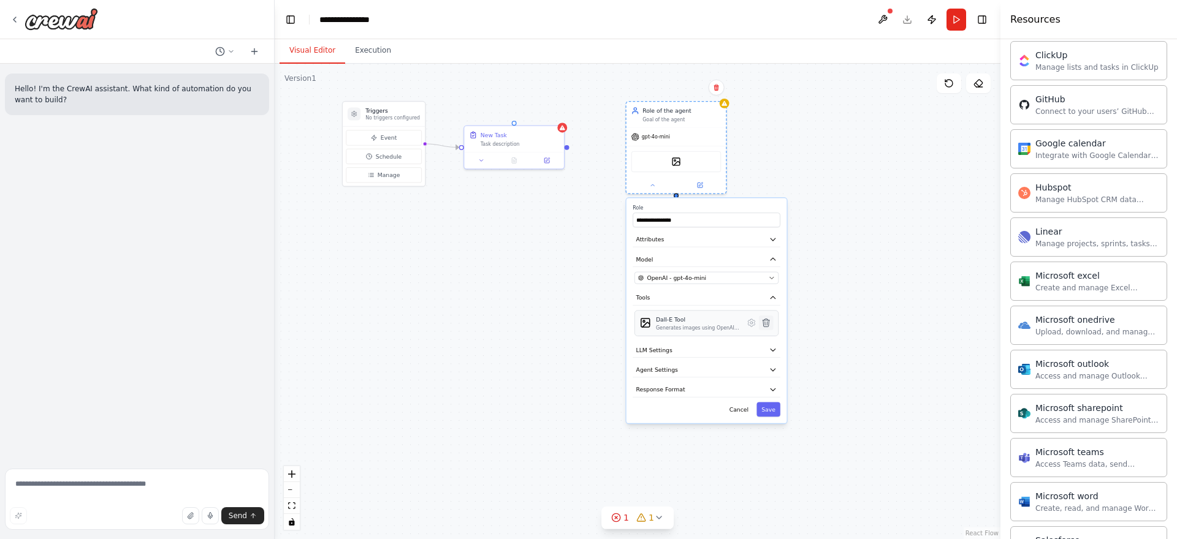
click at [764, 324] on icon at bounding box center [765, 323] width 7 height 8
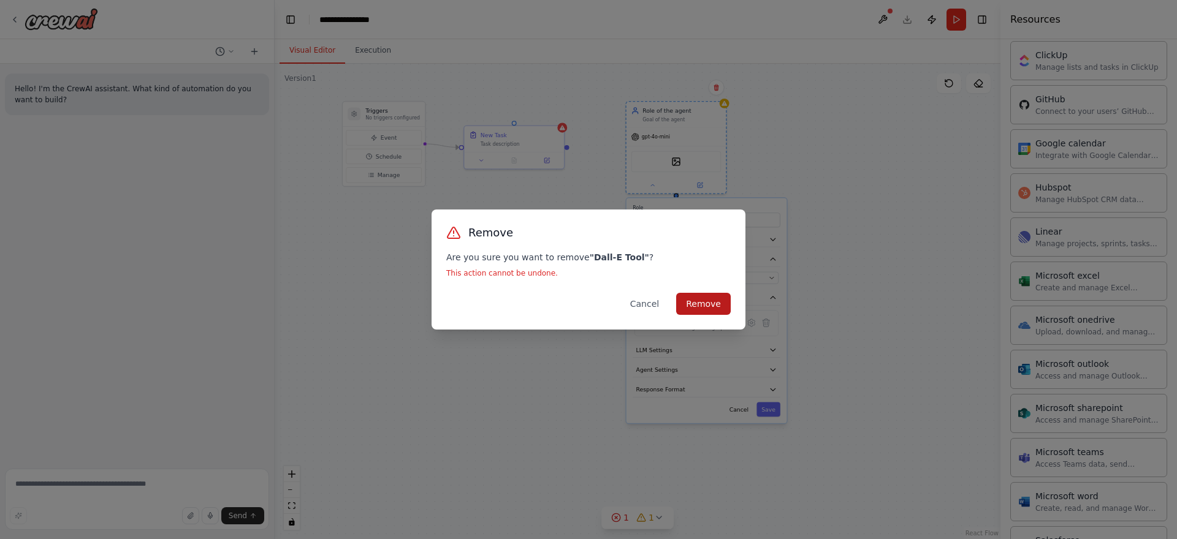
click at [722, 303] on button "Remove" at bounding box center [703, 304] width 55 height 22
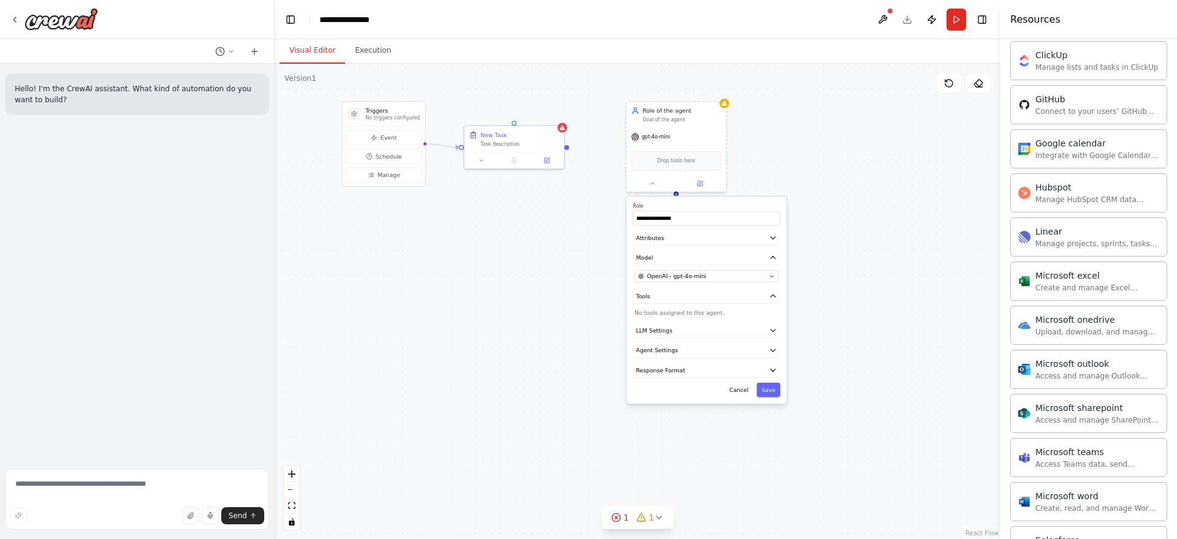
click at [785, 167] on div "**********" at bounding box center [638, 302] width 726 height 476
click at [751, 322] on icon at bounding box center [751, 323] width 2 height 2
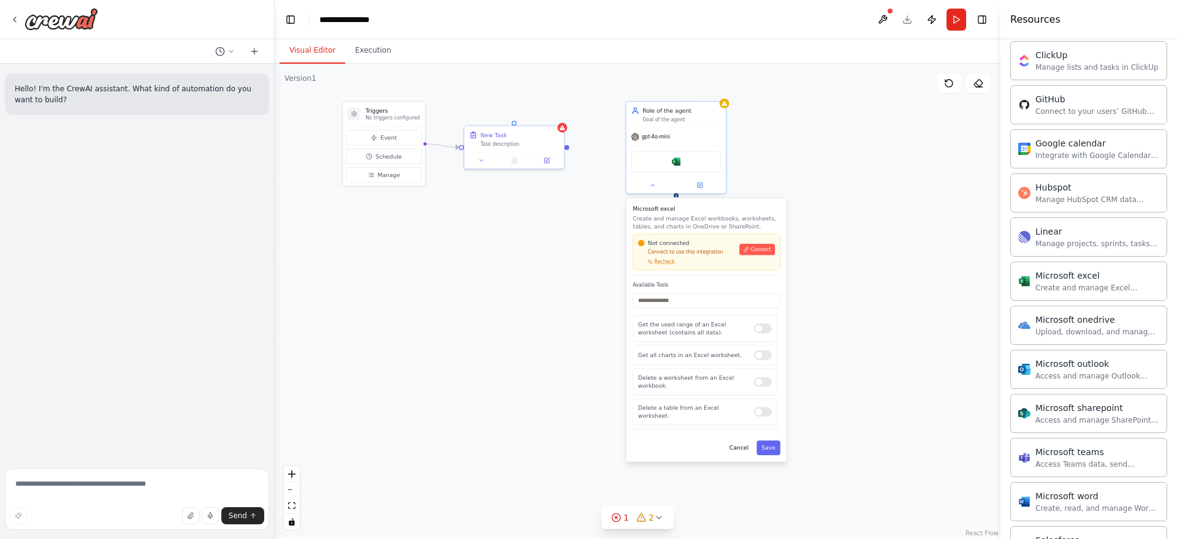
scroll to position [478, 0]
click at [737, 446] on button "Cancel" at bounding box center [738, 448] width 29 height 15
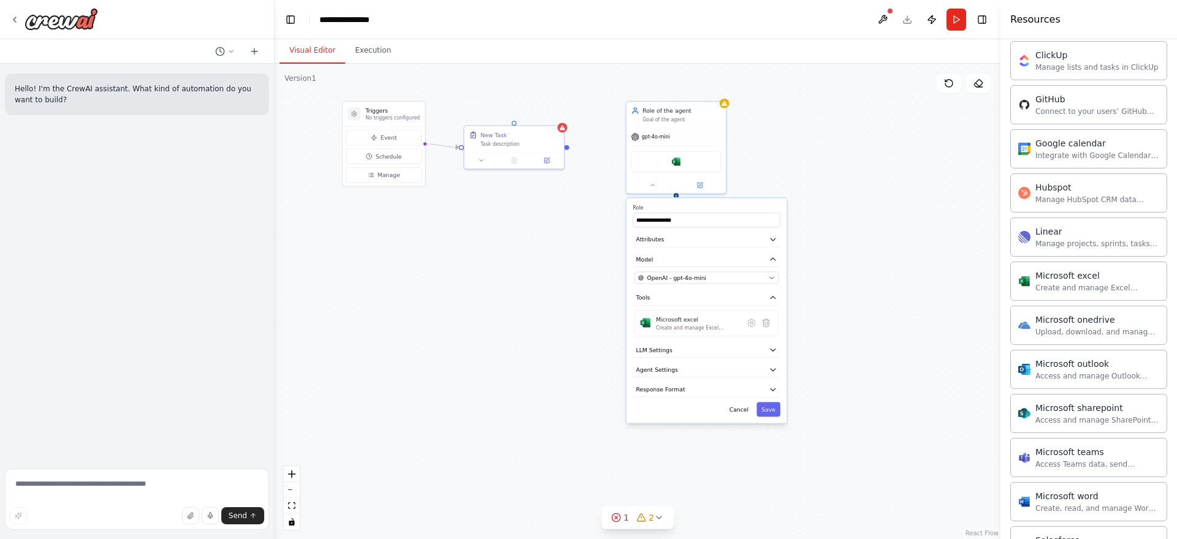
click at [847, 355] on div "**********" at bounding box center [638, 302] width 726 height 476
click at [1079, 365] on div "Microsoft outlook" at bounding box center [1097, 363] width 124 height 12
click at [681, 159] on div "Microsoft excel" at bounding box center [676, 160] width 90 height 21
click at [767, 319] on icon at bounding box center [765, 323] width 7 height 8
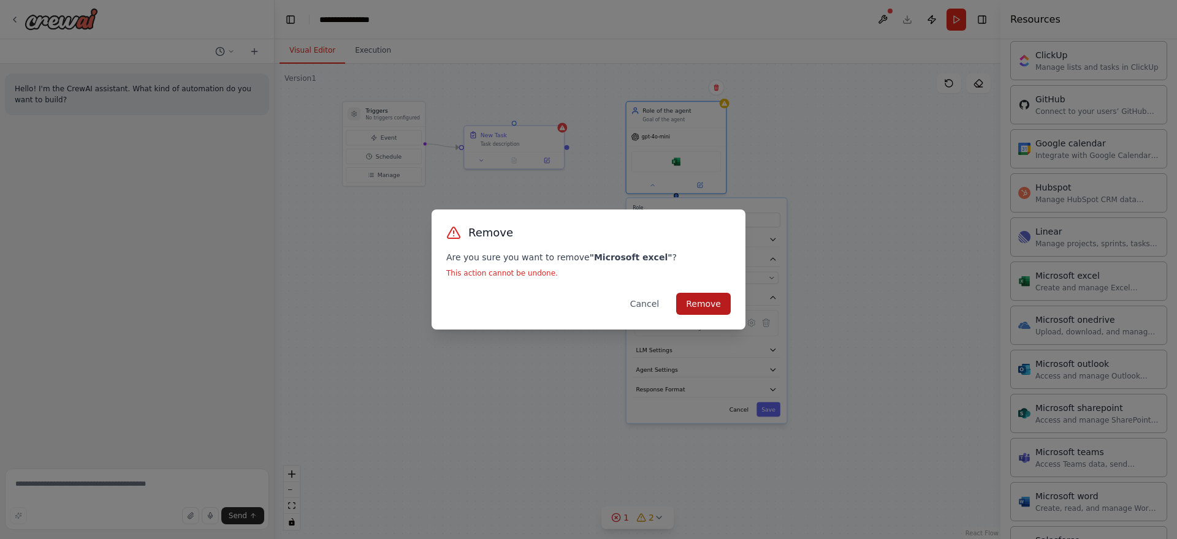
click at [715, 303] on button "Remove" at bounding box center [703, 304] width 55 height 22
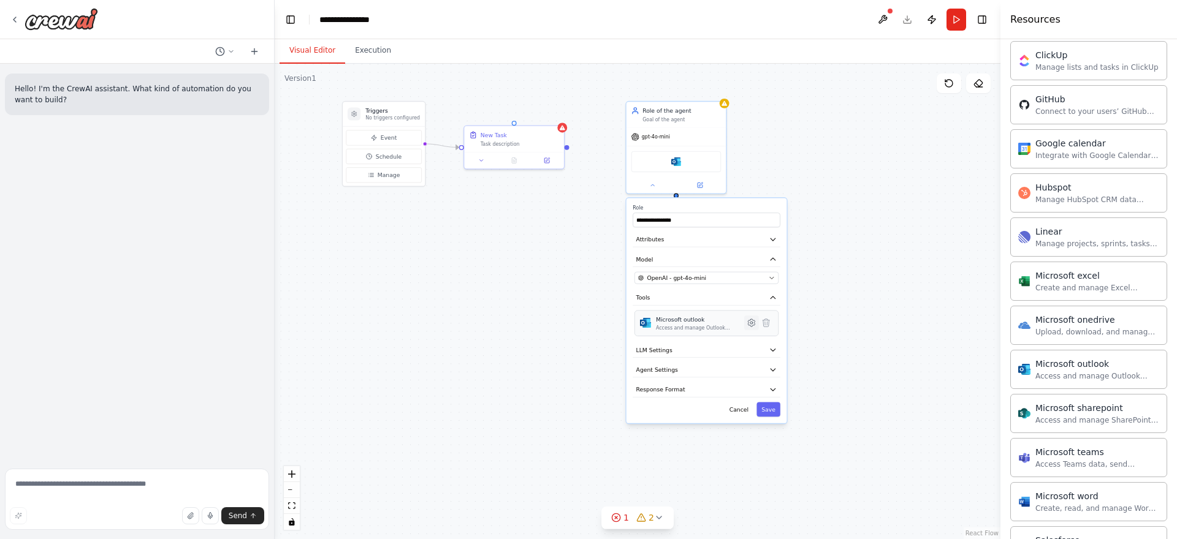
click at [749, 324] on icon at bounding box center [751, 322] width 7 height 7
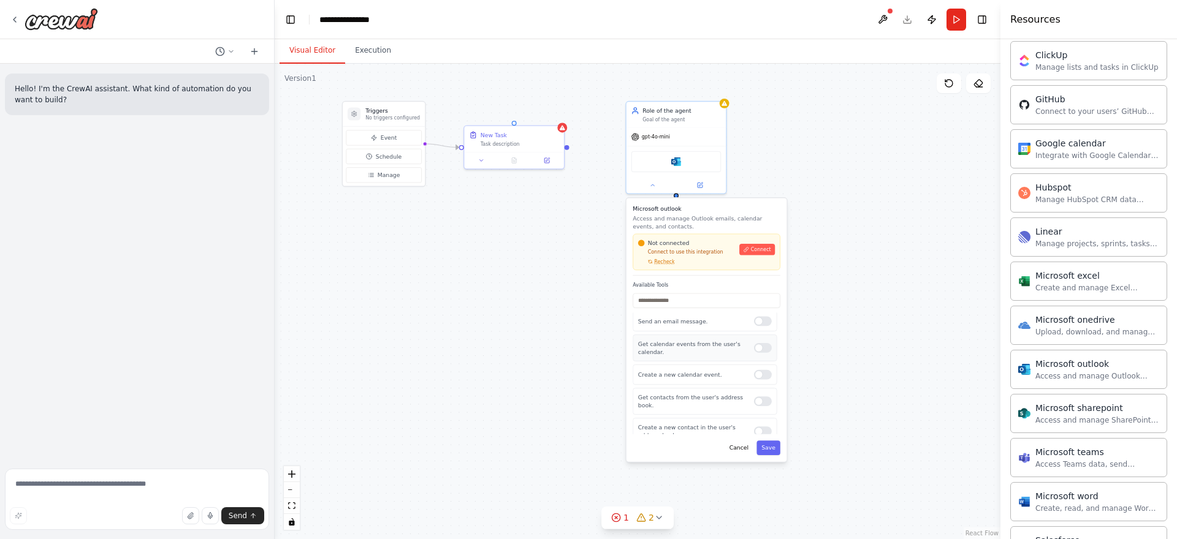
scroll to position [64, 0]
click at [740, 448] on button "Cancel" at bounding box center [738, 448] width 29 height 15
click at [881, 458] on div "**********" at bounding box center [638, 302] width 726 height 476
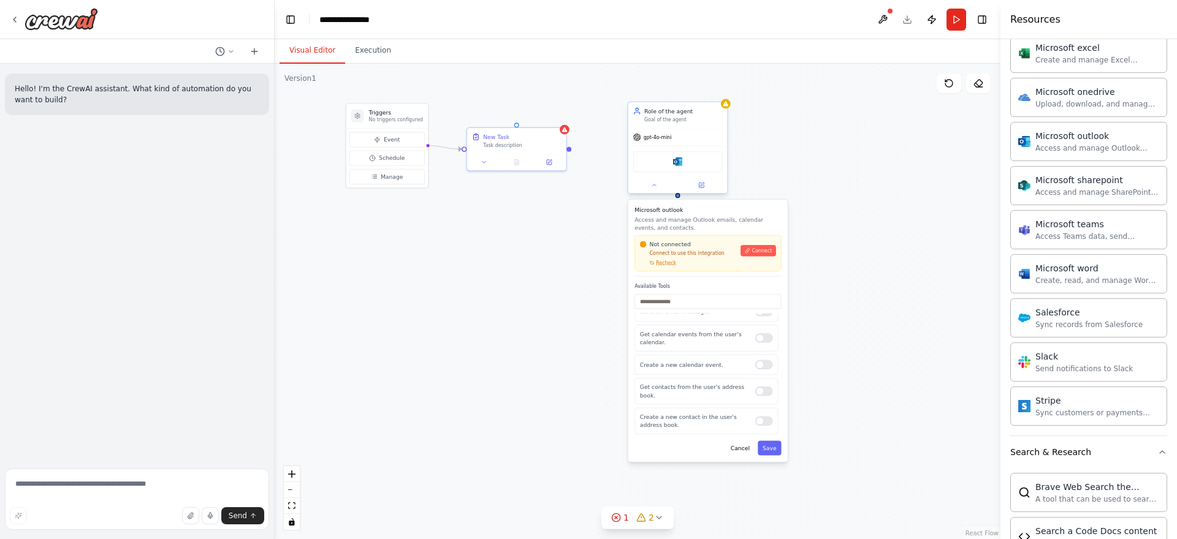
click at [690, 160] on div "Microsoft outlook" at bounding box center [677, 161] width 89 height 21
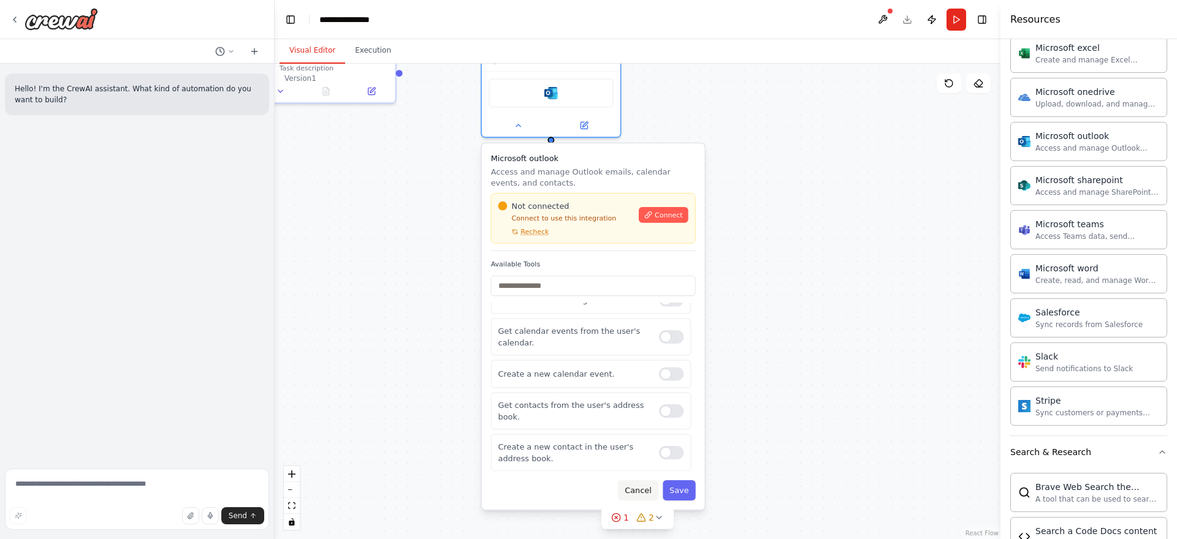
click at [640, 493] on button "Cancel" at bounding box center [638, 490] width 40 height 20
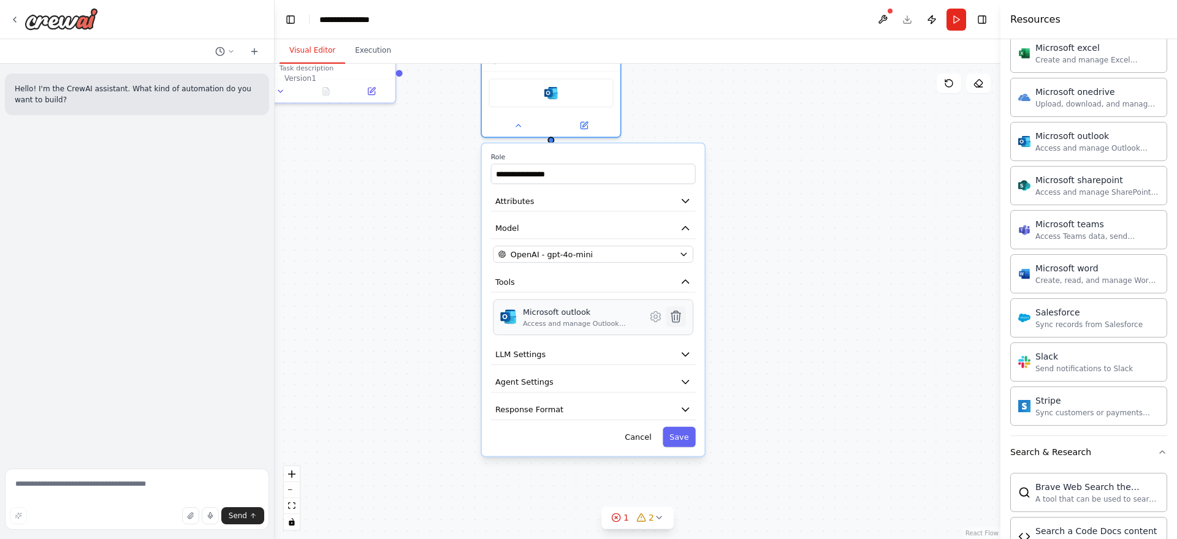
click at [679, 317] on icon at bounding box center [675, 316] width 9 height 11
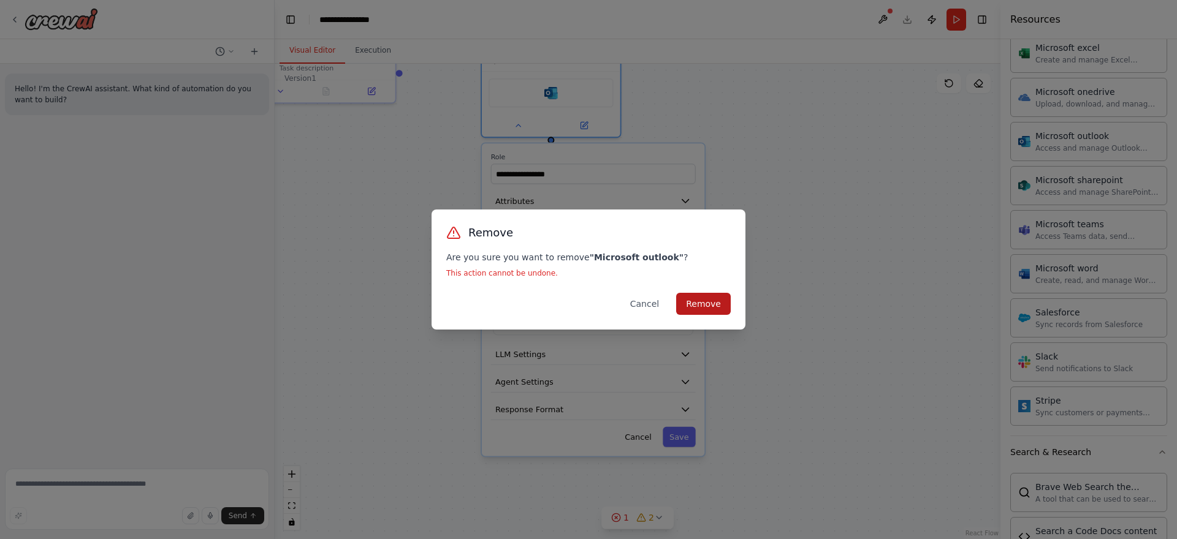
click at [700, 309] on button "Remove" at bounding box center [703, 304] width 55 height 22
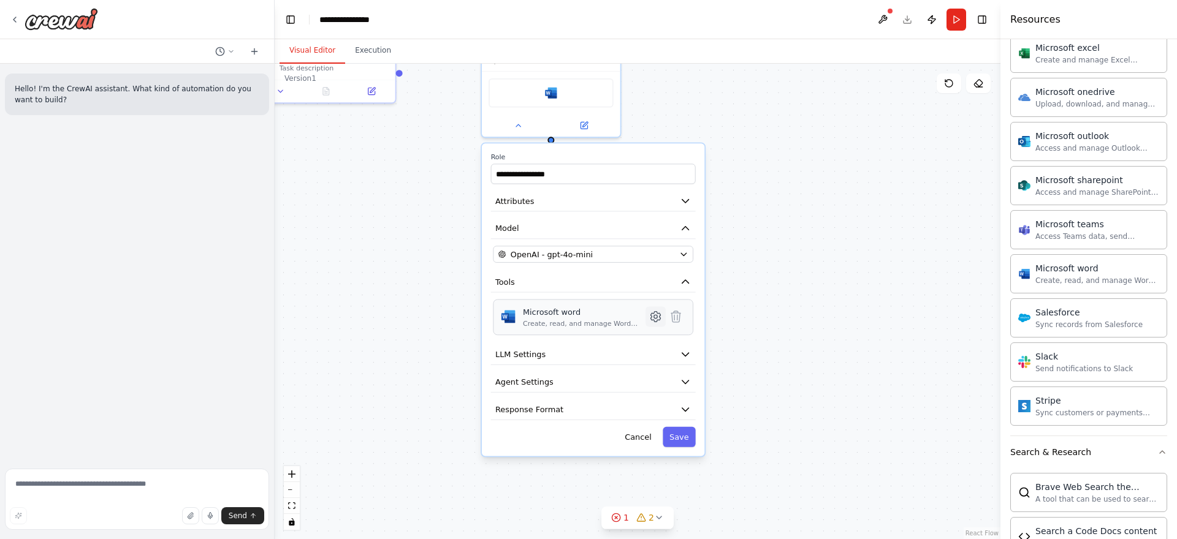
click at [658, 318] on icon at bounding box center [656, 317] width 10 height 10
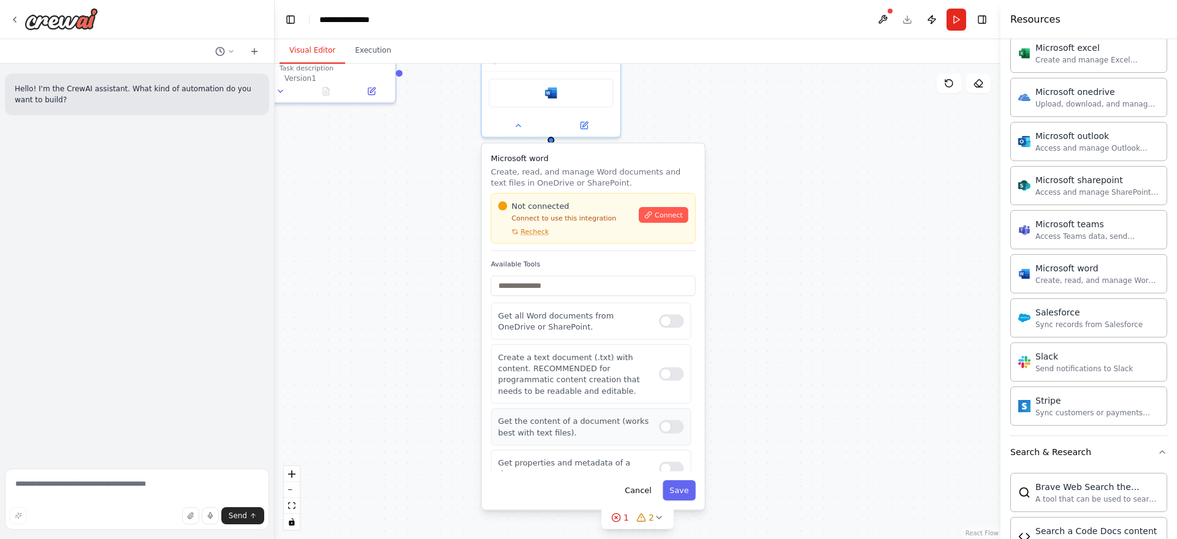
scroll to position [53, 0]
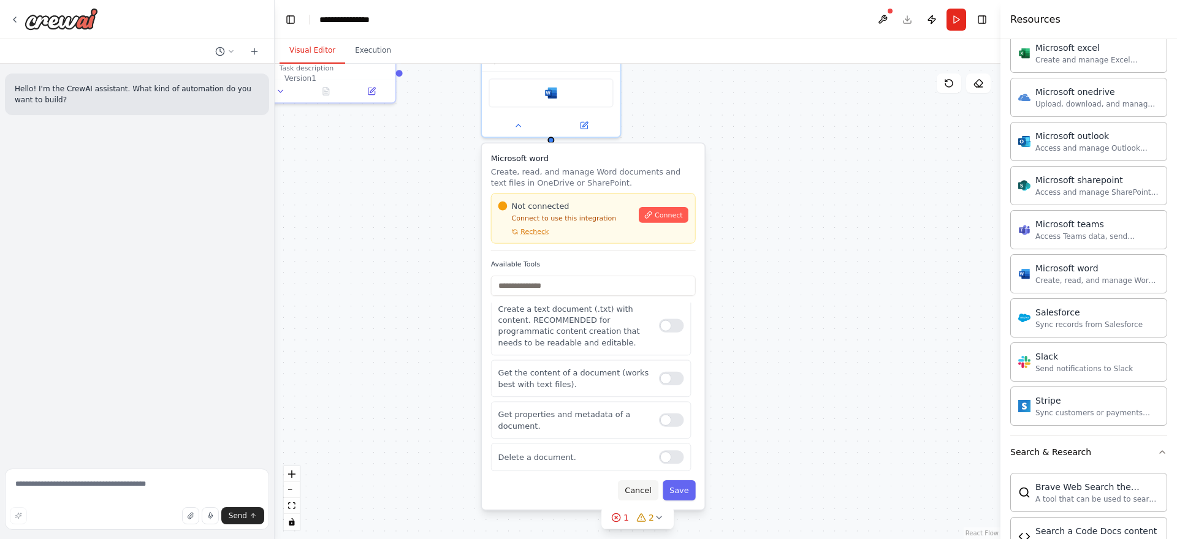
click at [648, 488] on button "Cancel" at bounding box center [638, 490] width 40 height 20
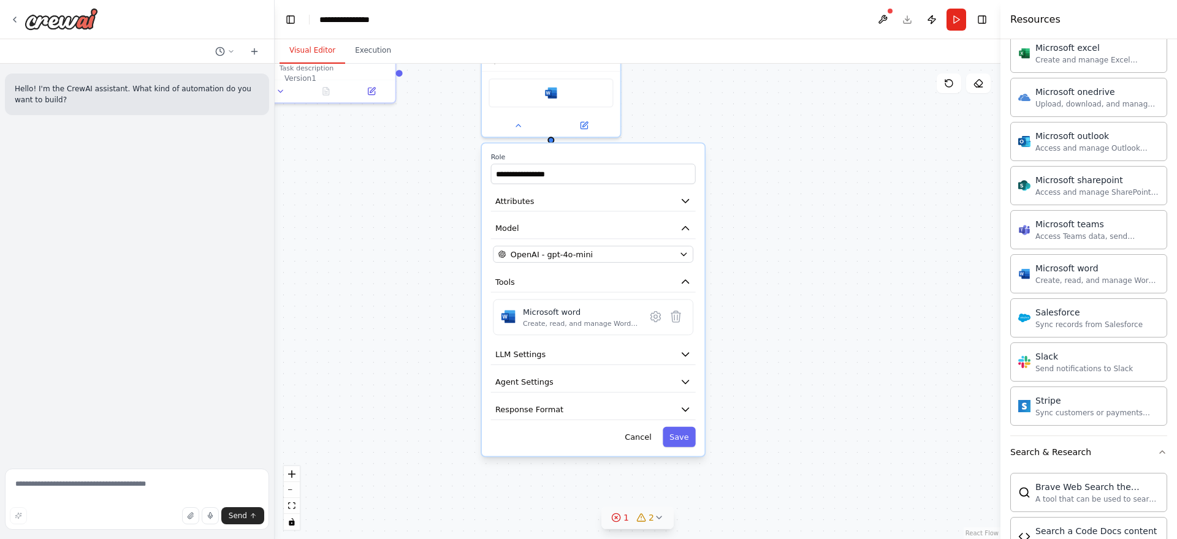
click at [658, 517] on icon at bounding box center [659, 518] width 10 height 10
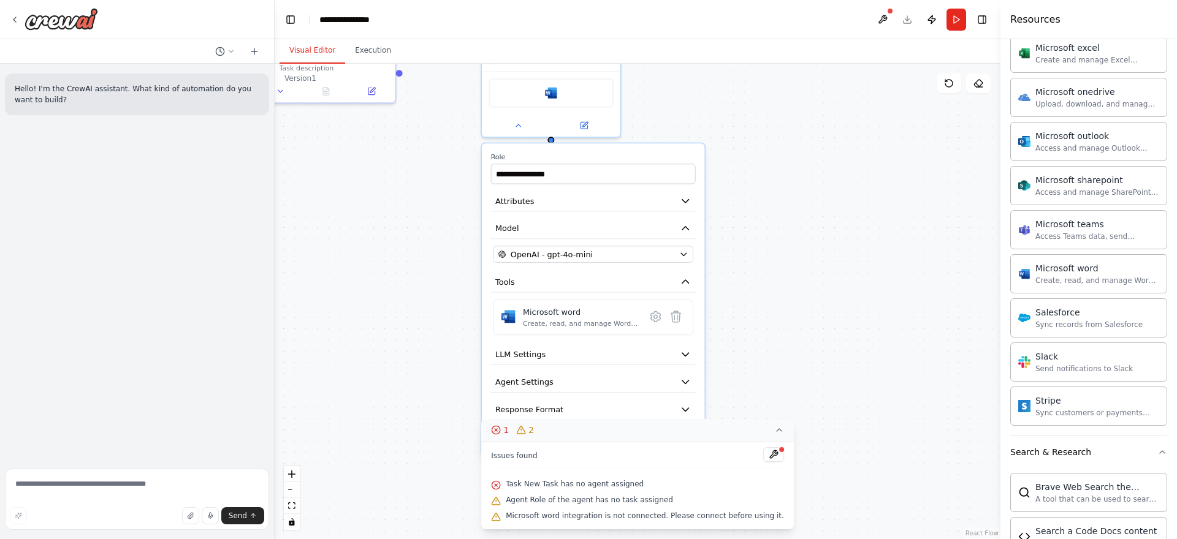
click at [829, 442] on div "**********" at bounding box center [638, 302] width 726 height 476
click at [772, 455] on button at bounding box center [773, 454] width 21 height 15
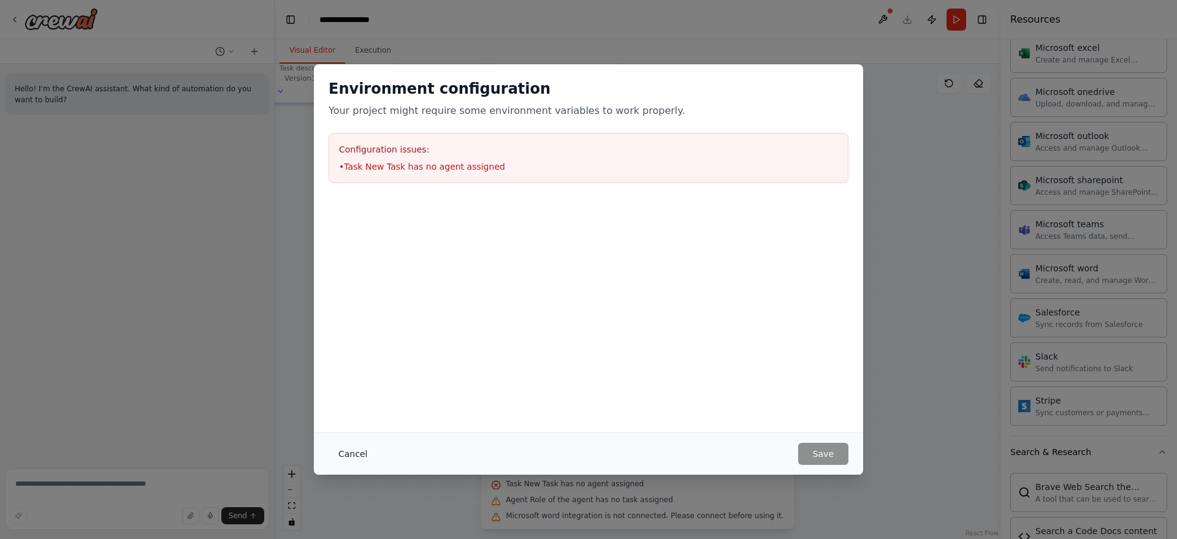
click at [351, 456] on button "Cancel" at bounding box center [352, 454] width 48 height 22
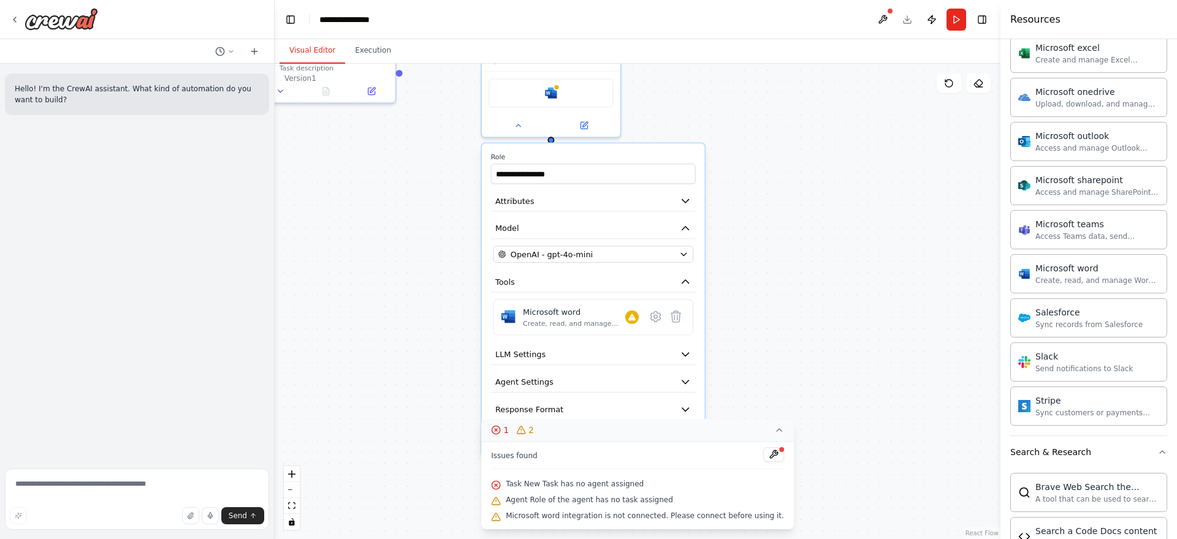
click at [752, 230] on div "**********" at bounding box center [638, 302] width 726 height 476
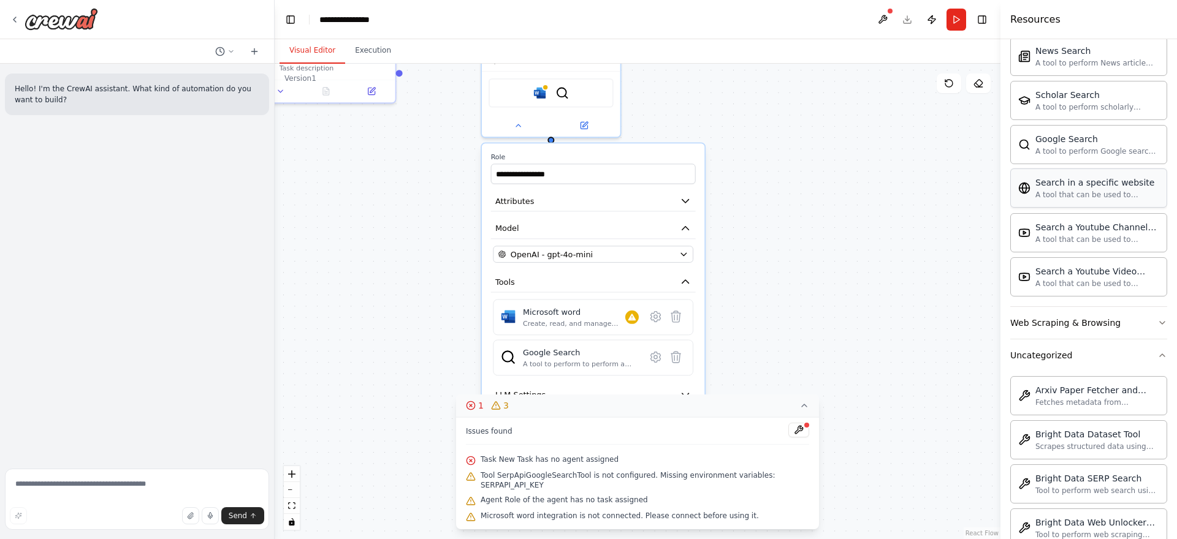
scroll to position [2198, 0]
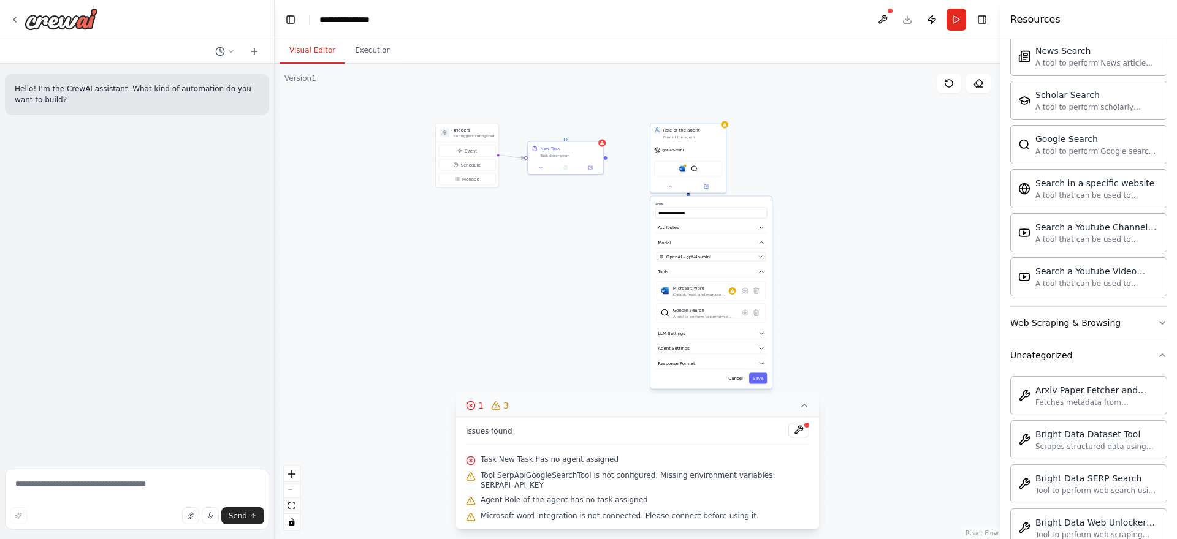
drag, startPoint x: 813, startPoint y: 159, endPoint x: 1035, endPoint y: 168, distance: 222.6
click at [1035, 168] on div "**********" at bounding box center [588, 269] width 1177 height 539
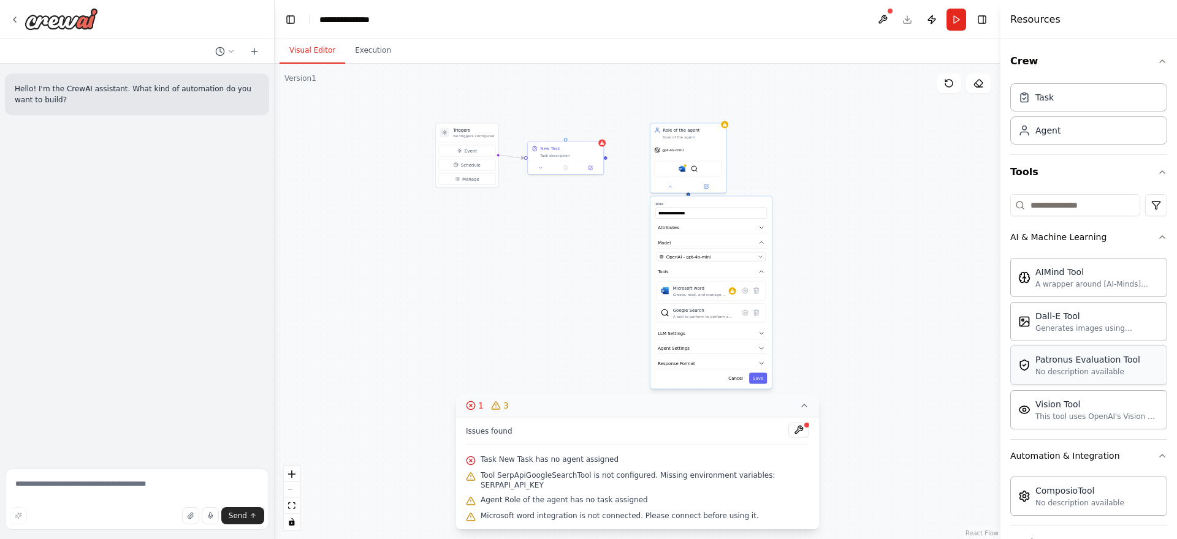
scroll to position [301, 0]
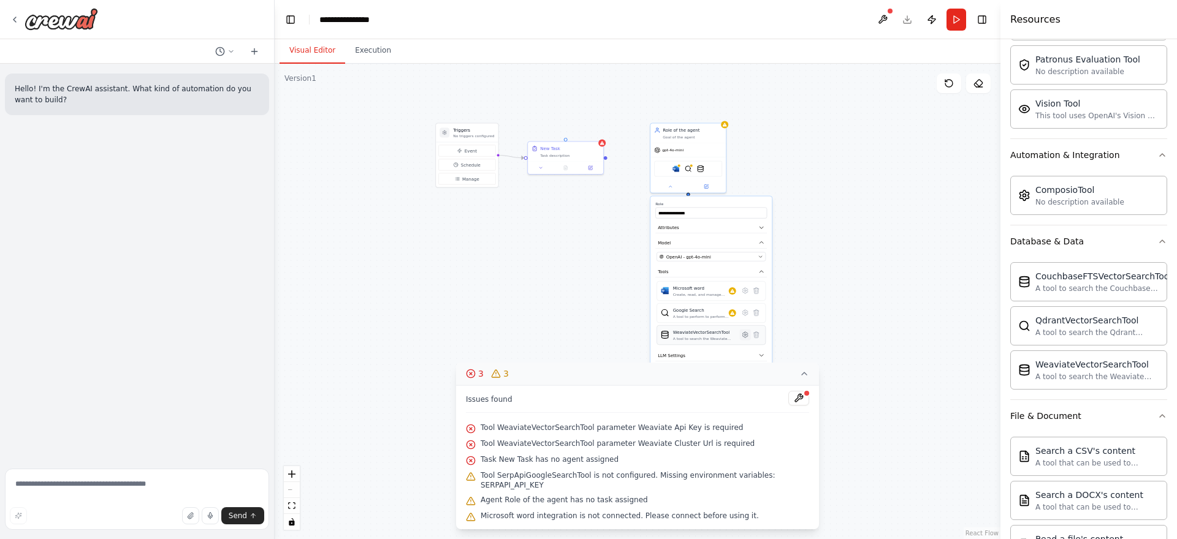
click at [745, 334] on icon at bounding box center [745, 335] width 2 height 2
click at [819, 247] on div "**********" at bounding box center [638, 302] width 726 height 476
click at [734, 346] on button "Cancel" at bounding box center [735, 346] width 22 height 11
click at [902, 355] on div "**********" at bounding box center [638, 302] width 726 height 476
click at [805, 374] on icon at bounding box center [804, 374] width 5 height 2
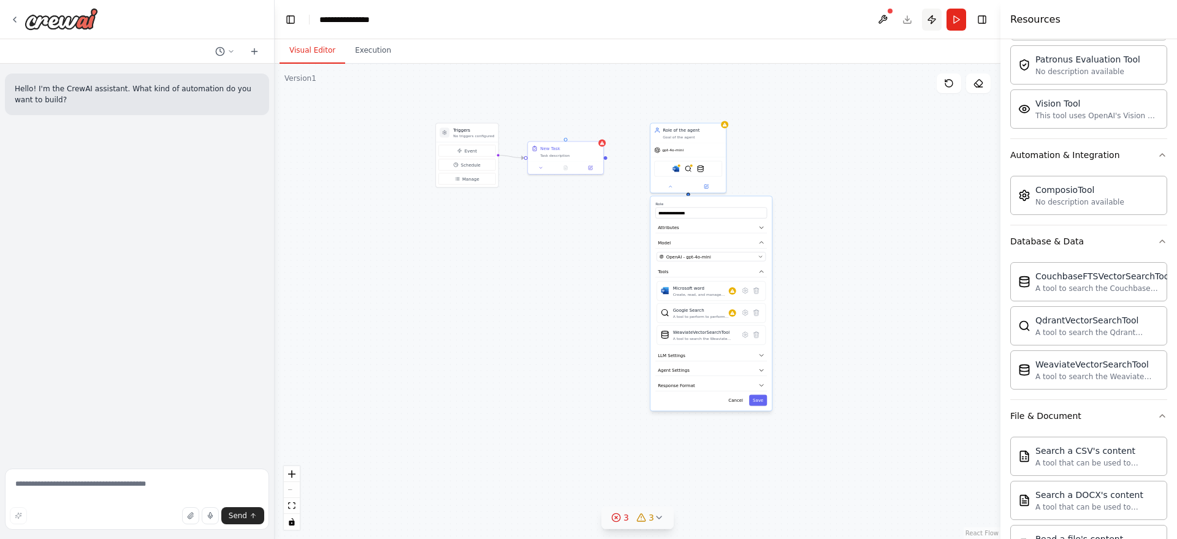
click at [930, 18] on button "Publish" at bounding box center [932, 20] width 20 height 22
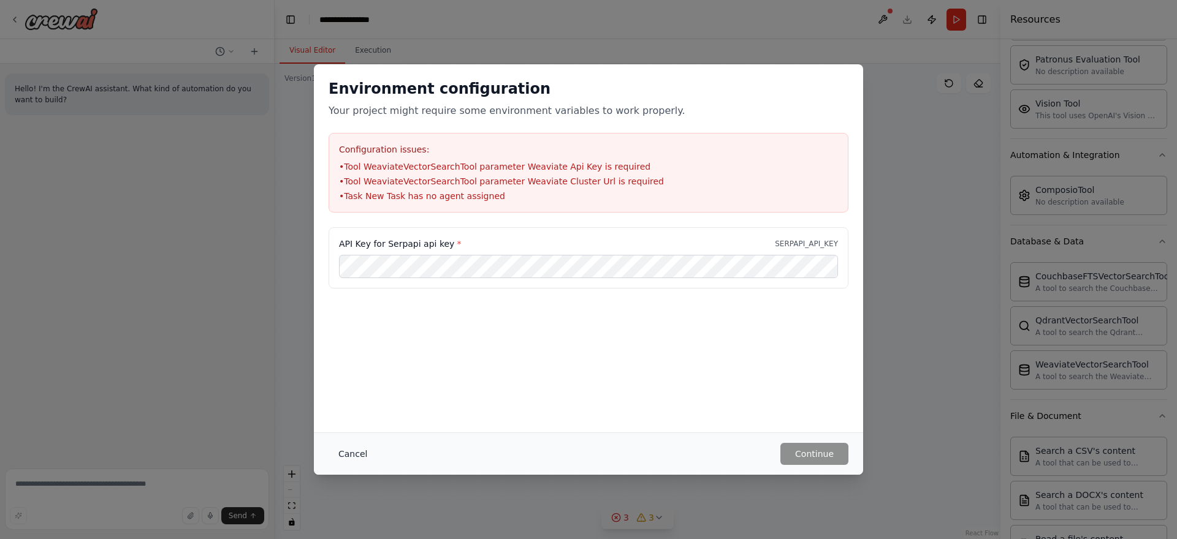
click at [346, 450] on button "Cancel" at bounding box center [352, 454] width 48 height 22
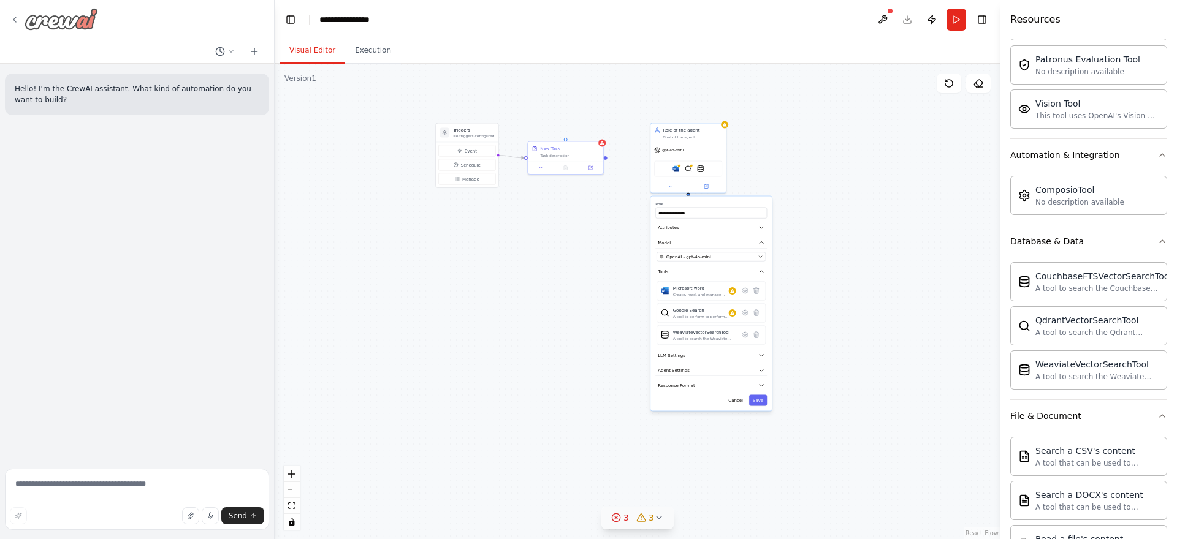
click at [13, 20] on icon at bounding box center [15, 20] width 10 height 10
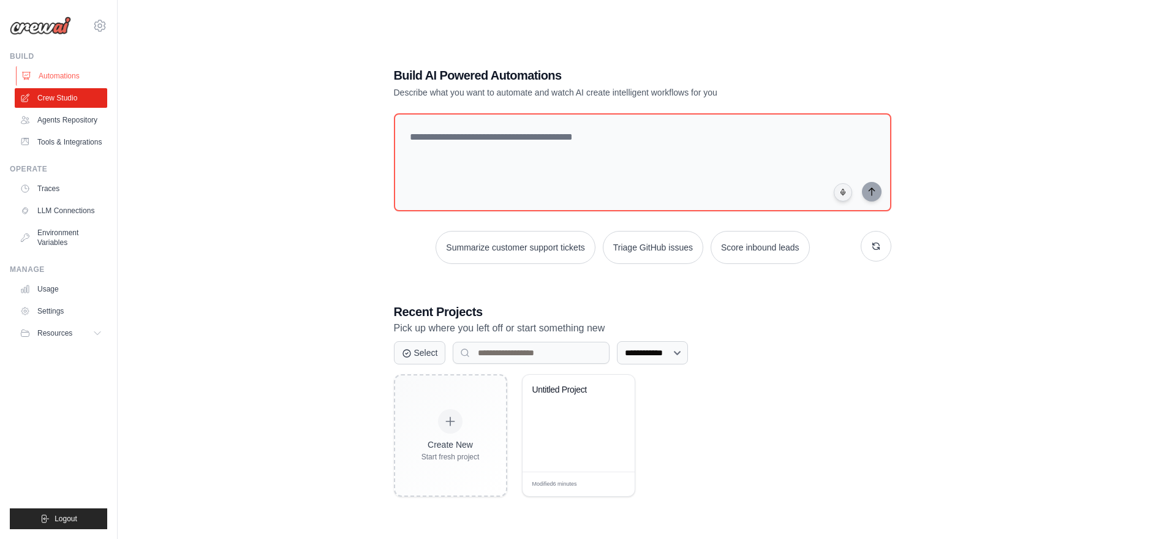
click at [62, 72] on link "Automations" at bounding box center [62, 76] width 93 height 20
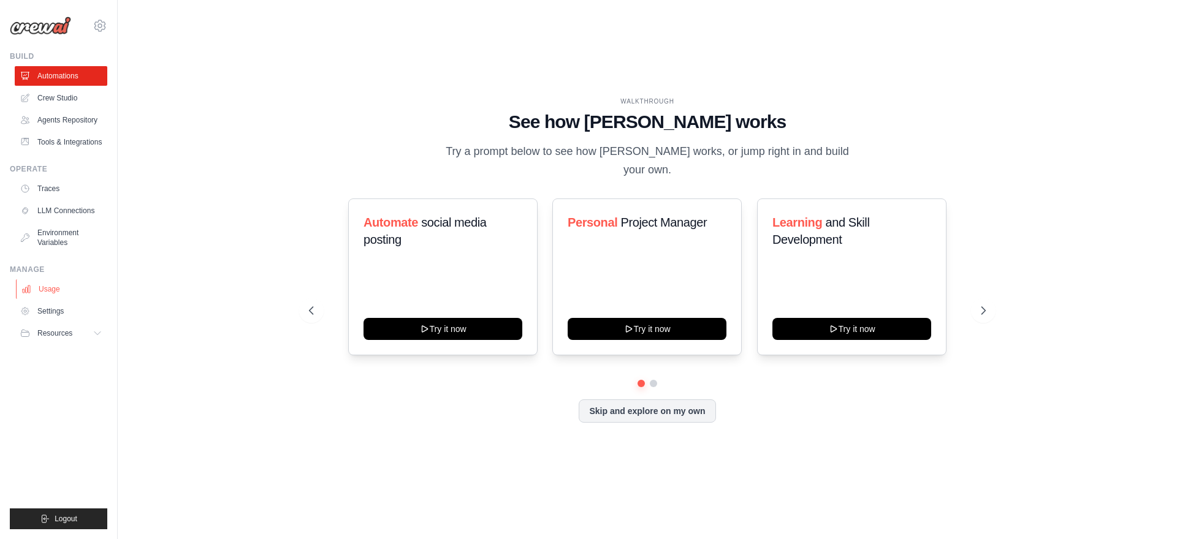
click at [53, 290] on link "Usage" at bounding box center [62, 289] width 93 height 20
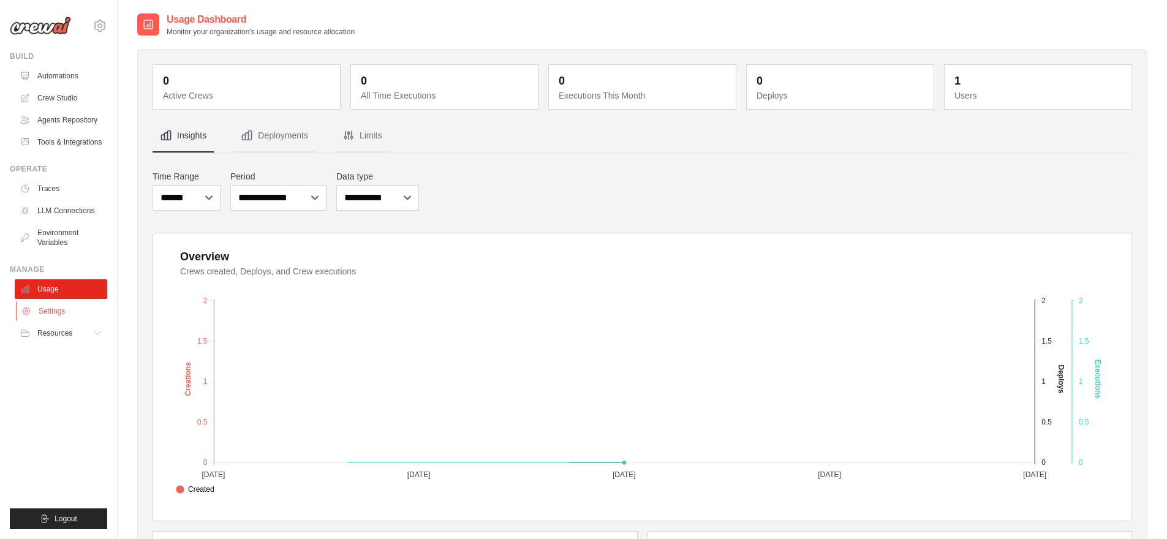
click at [56, 309] on link "Settings" at bounding box center [62, 311] width 93 height 20
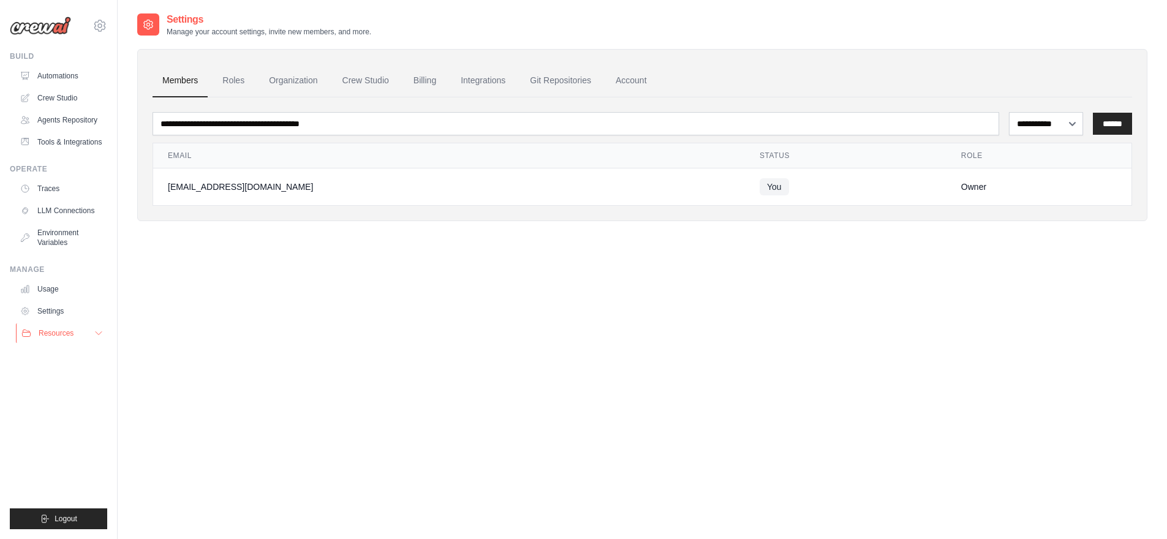
click at [54, 331] on span "Resources" at bounding box center [56, 333] width 35 height 10
click at [62, 374] on span "GitHub" at bounding box center [55, 374] width 23 height 10
click at [104, 27] on icon at bounding box center [100, 25] width 15 height 15
click at [31, 32] on img at bounding box center [40, 26] width 61 height 18
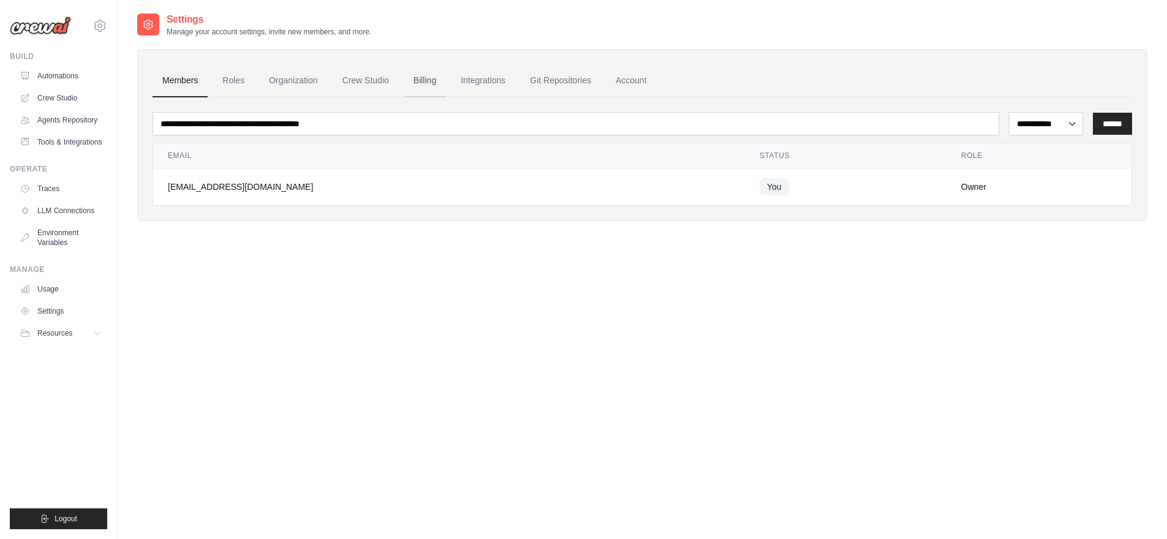
click at [426, 82] on link "Billing" at bounding box center [425, 80] width 42 height 33
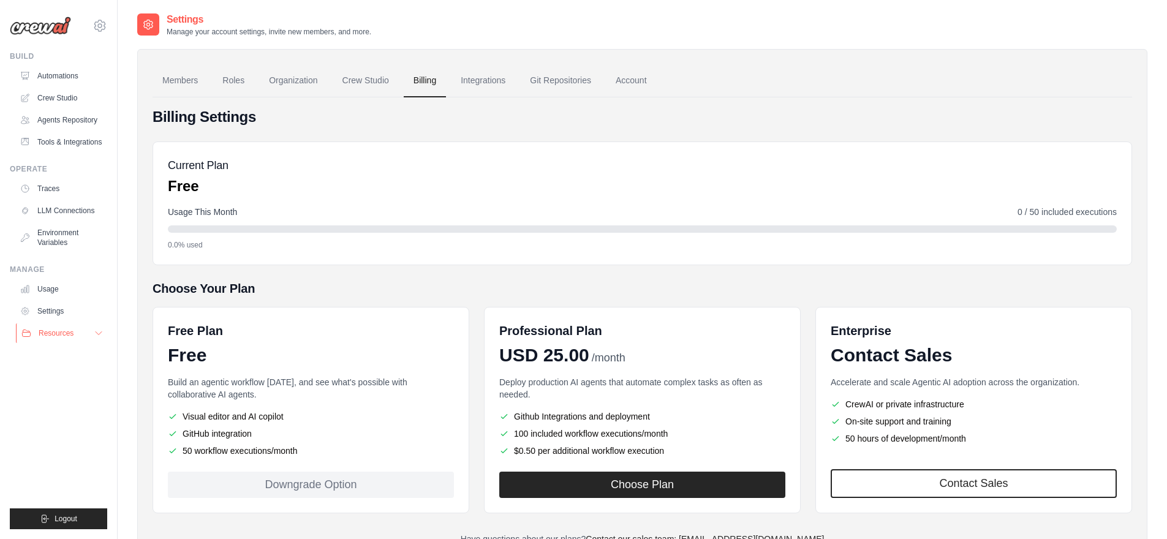
click at [100, 333] on icon at bounding box center [99, 333] width 6 height 3
